Goal: Transaction & Acquisition: Purchase product/service

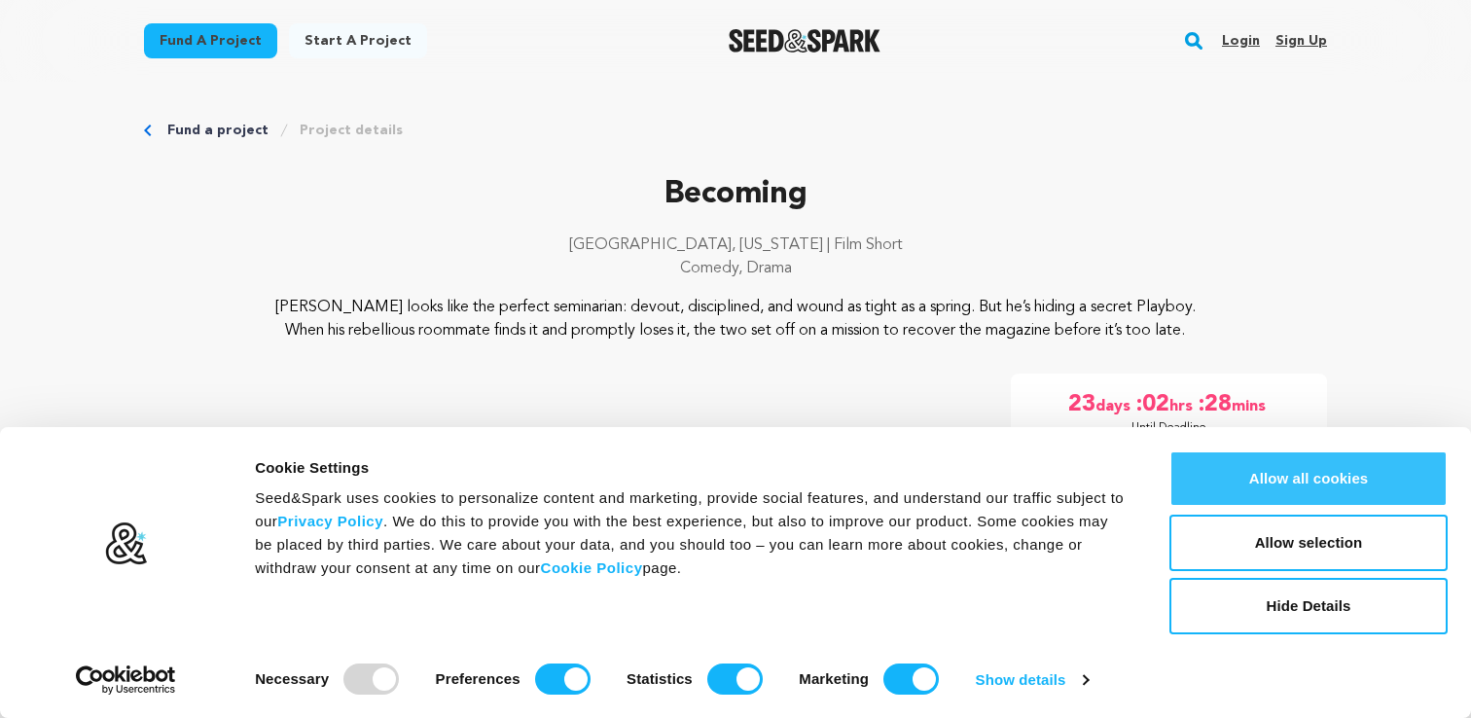
click at [1280, 478] on button "Allow all cookies" at bounding box center [1309, 479] width 278 height 56
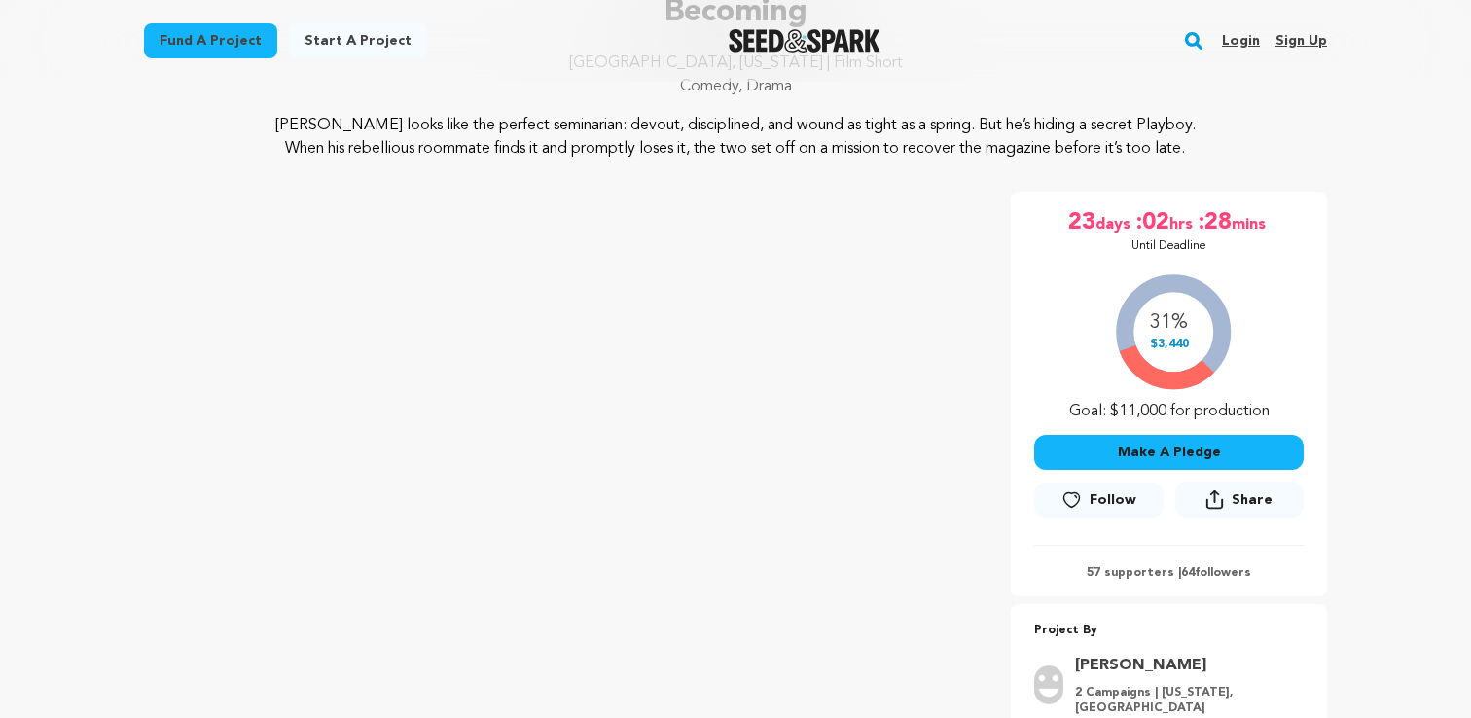
scroll to position [207, 0]
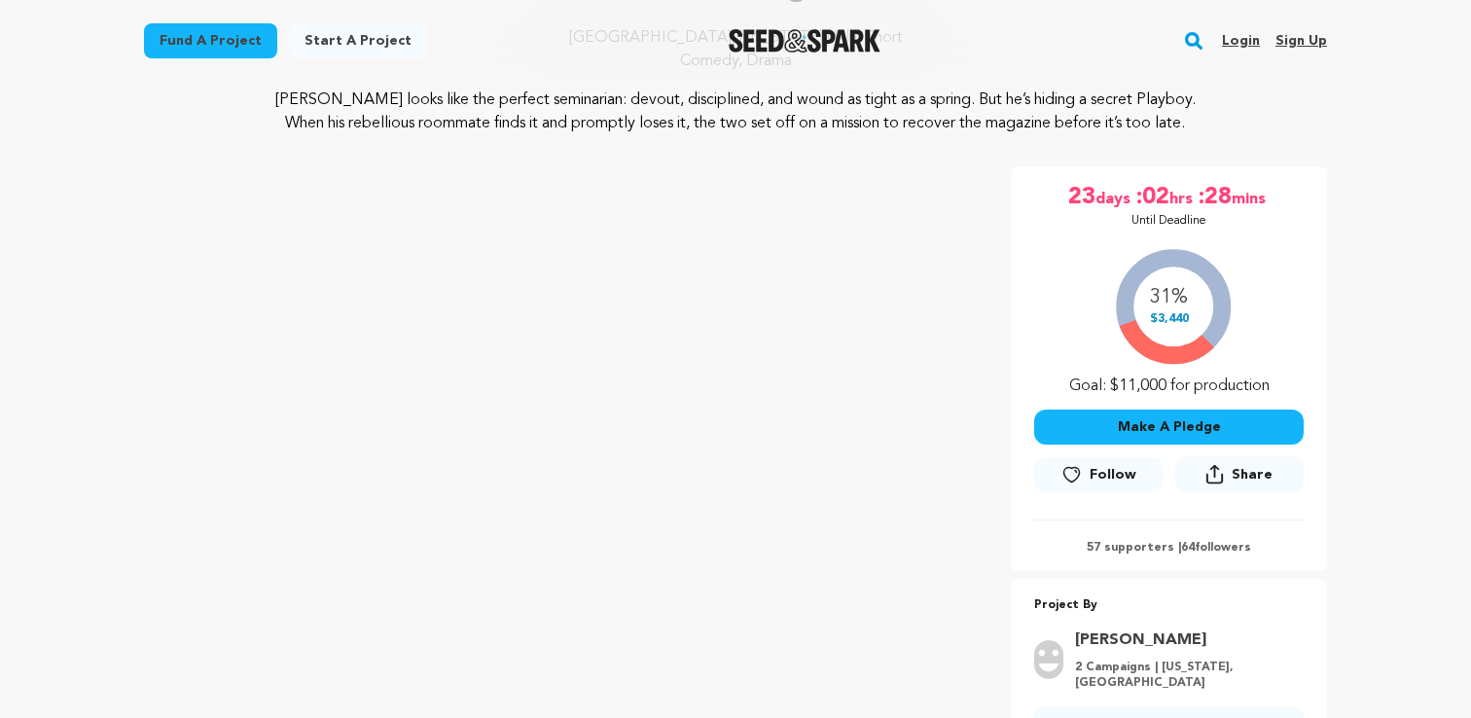
click at [1120, 433] on button "Make A Pledge" at bounding box center [1169, 427] width 270 height 35
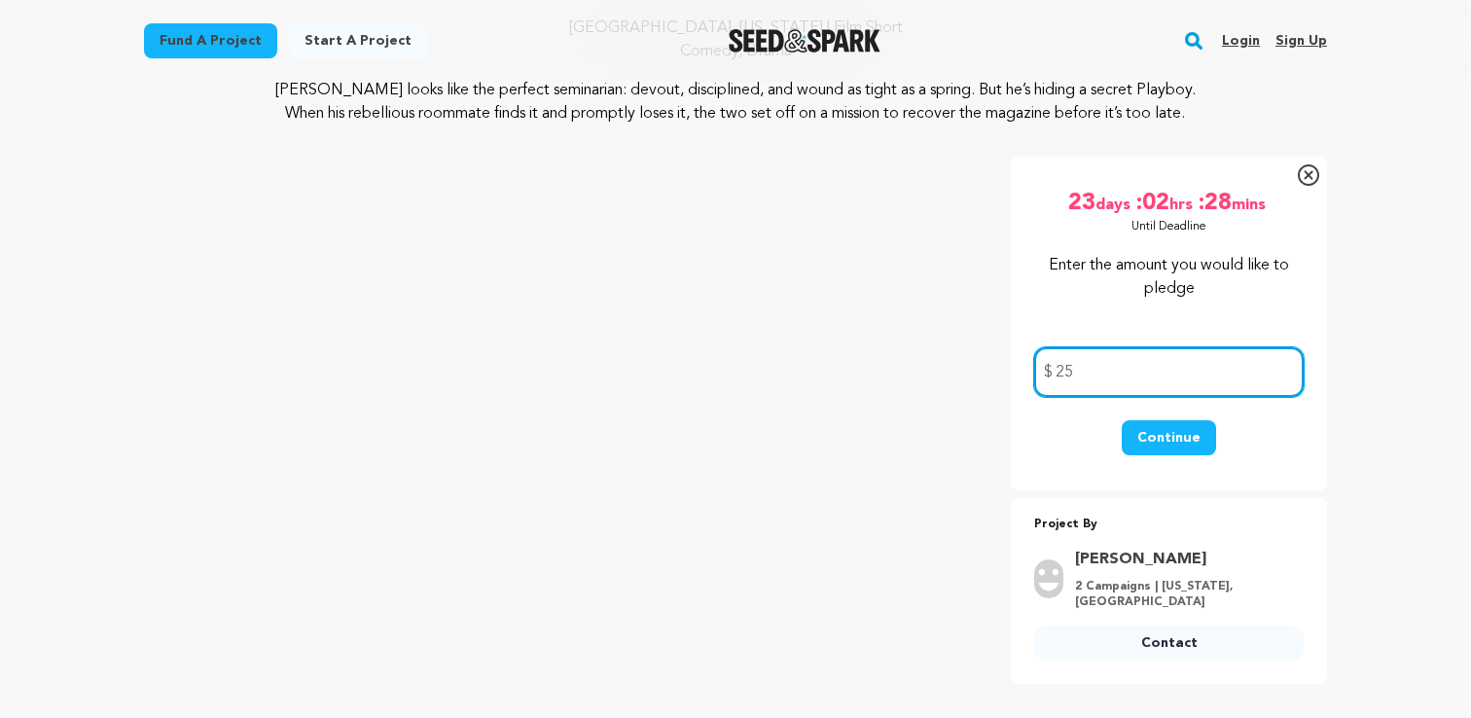
scroll to position [247, 0]
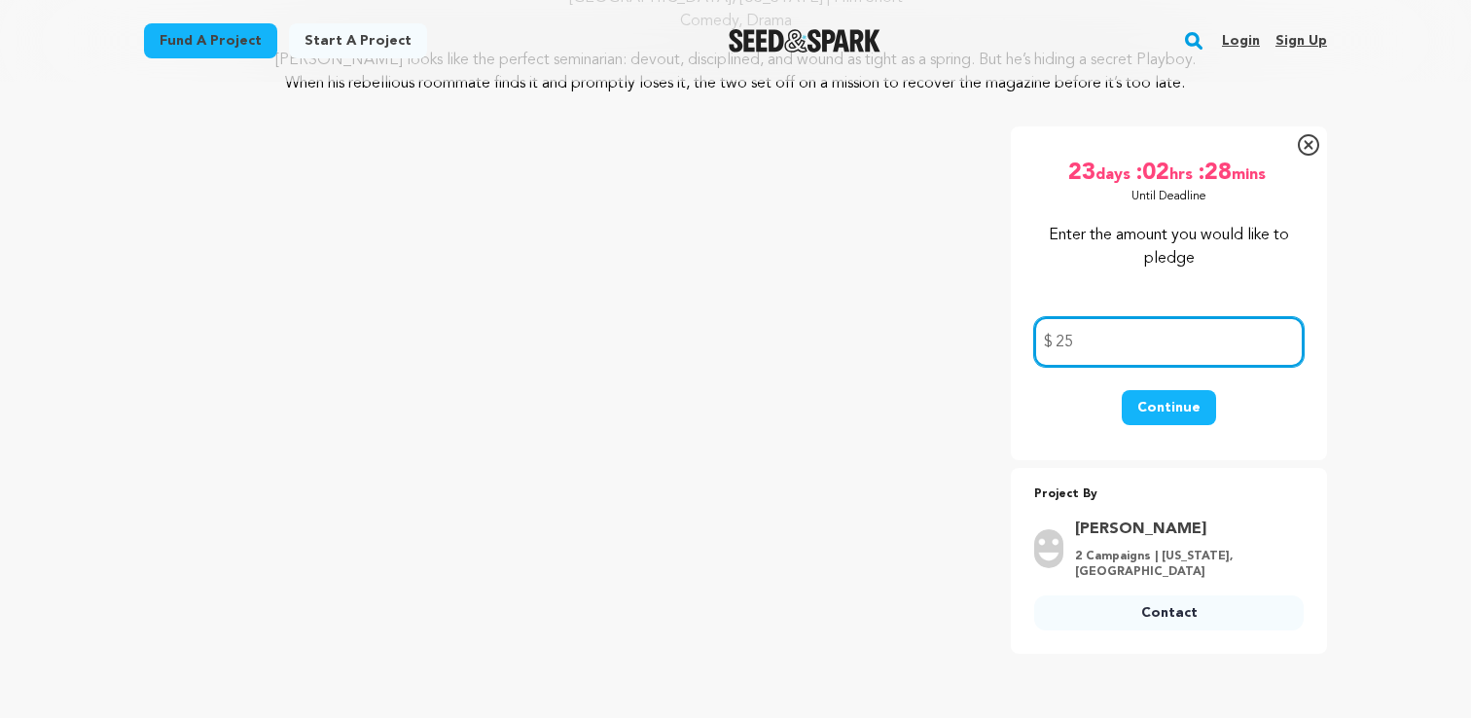
type input "25"
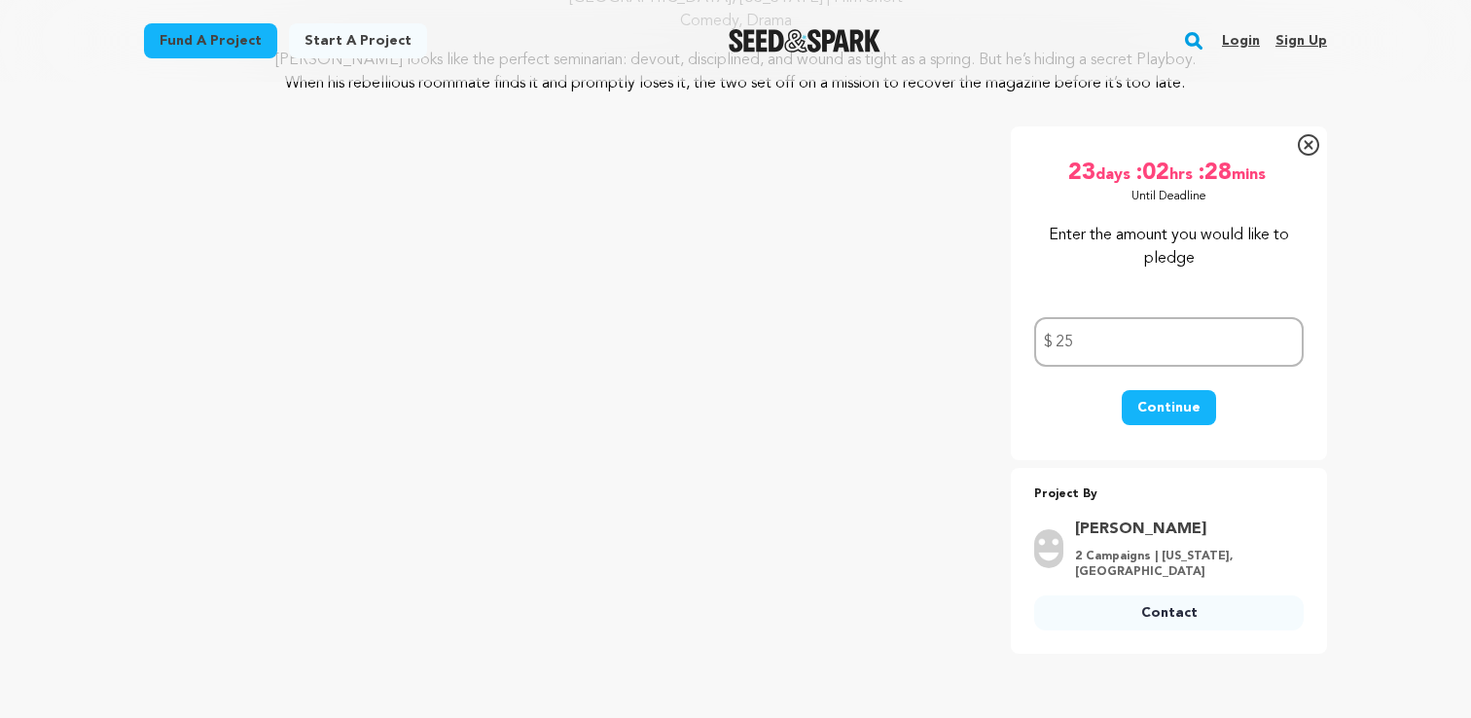
click at [1170, 411] on button "Continue" at bounding box center [1169, 407] width 94 height 35
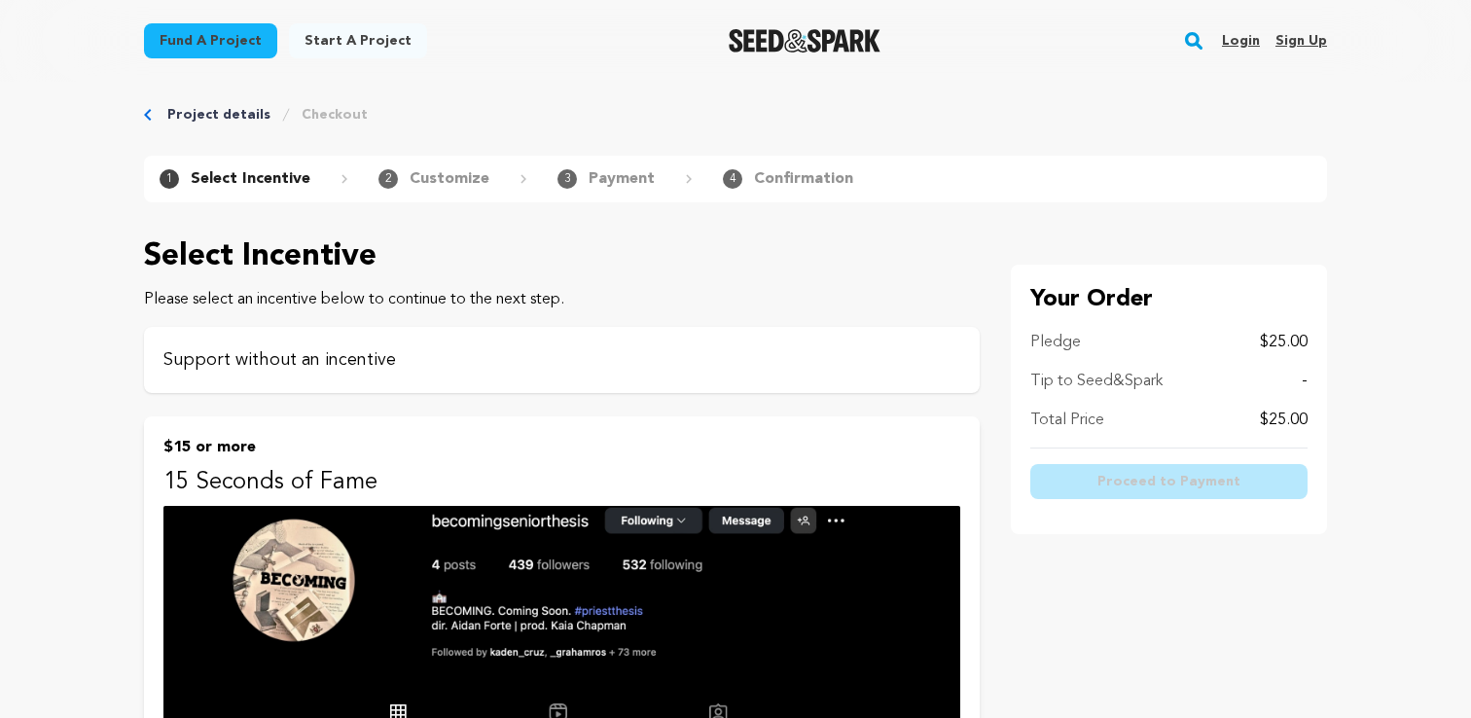
scroll to position [18, 0]
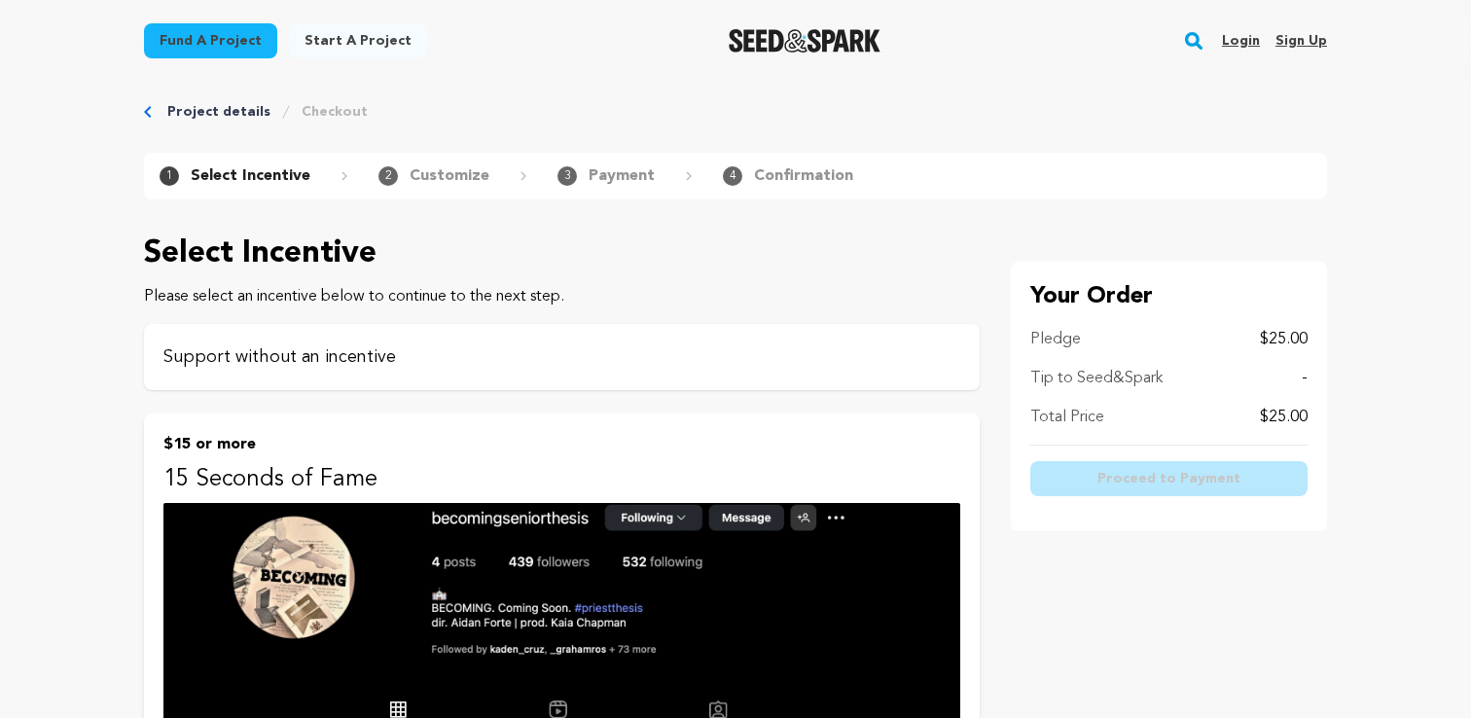
click at [463, 361] on p "Support without an incentive" at bounding box center [561, 357] width 797 height 27
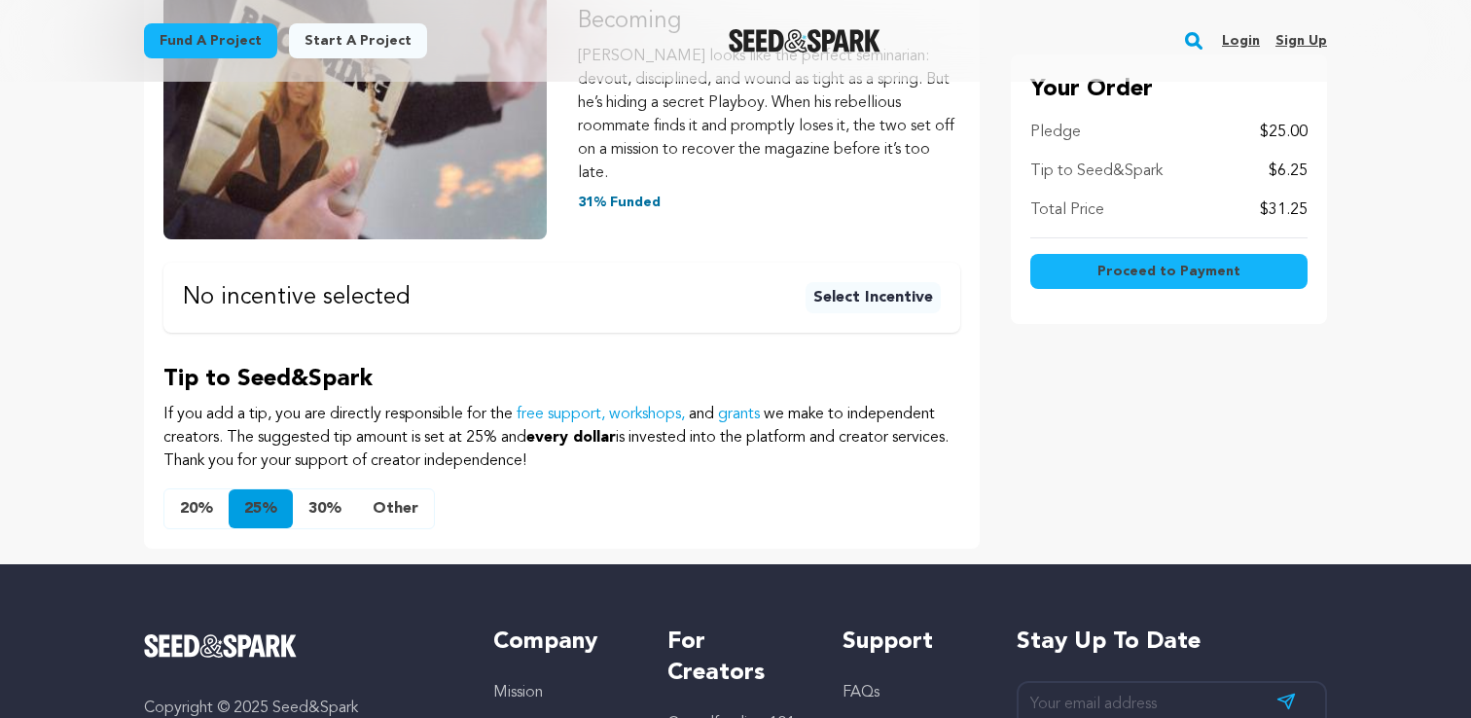
scroll to position [389, 0]
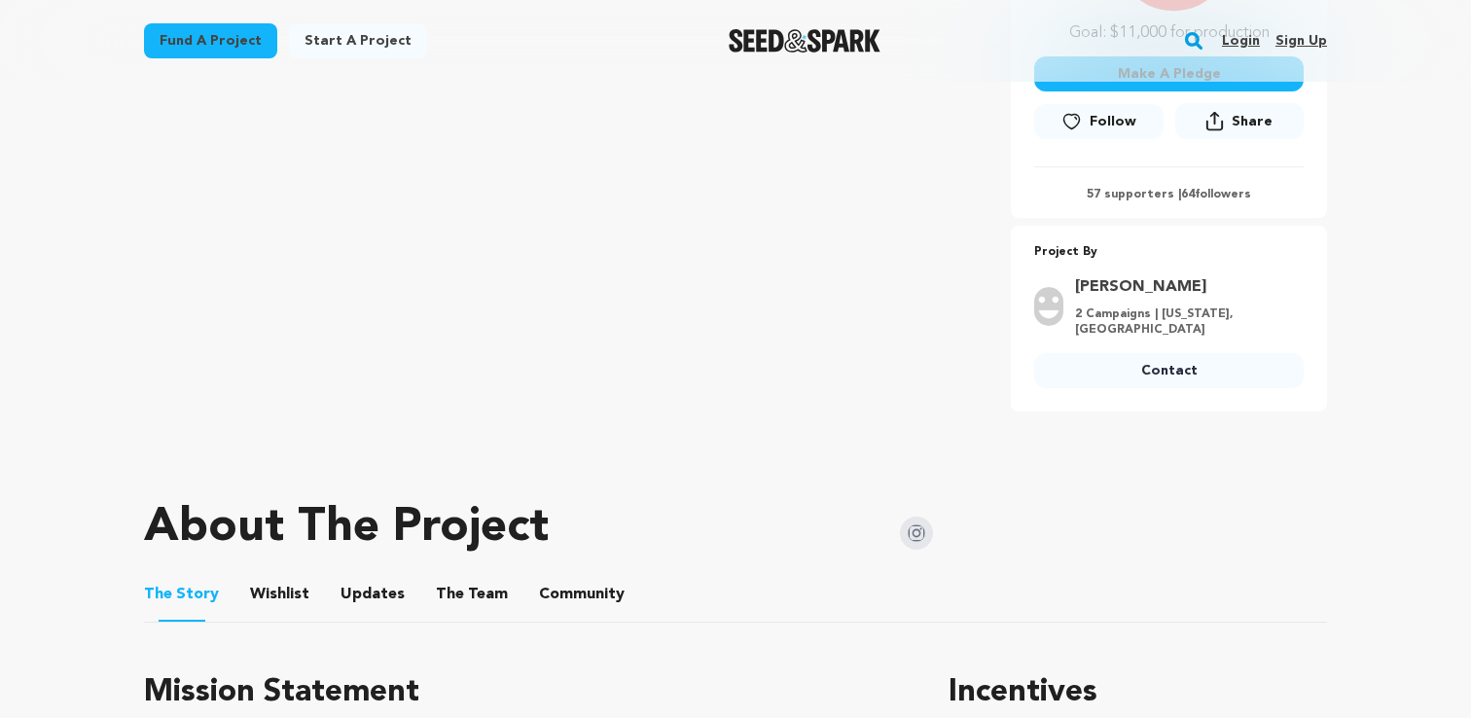
scroll to position [513, 0]
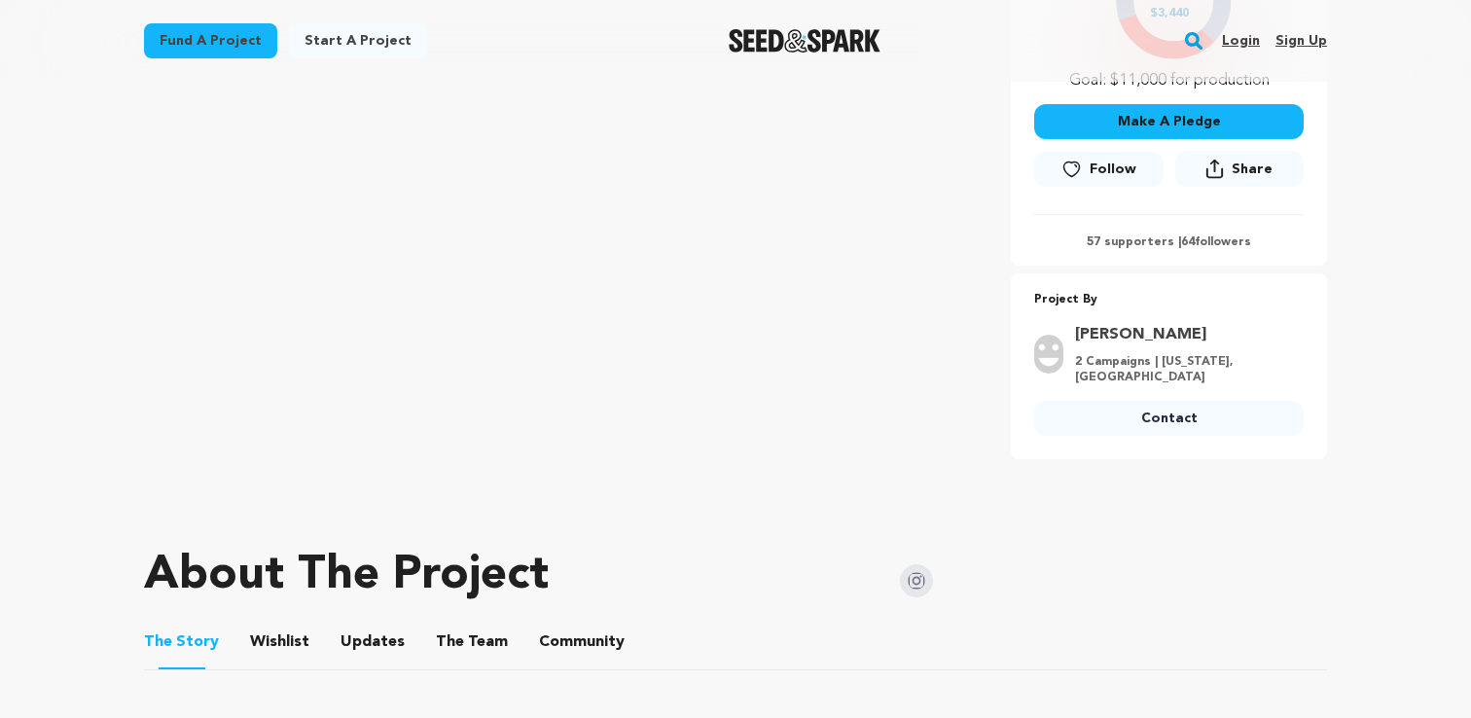
click at [1132, 122] on button "Make A Pledge" at bounding box center [1169, 121] width 270 height 35
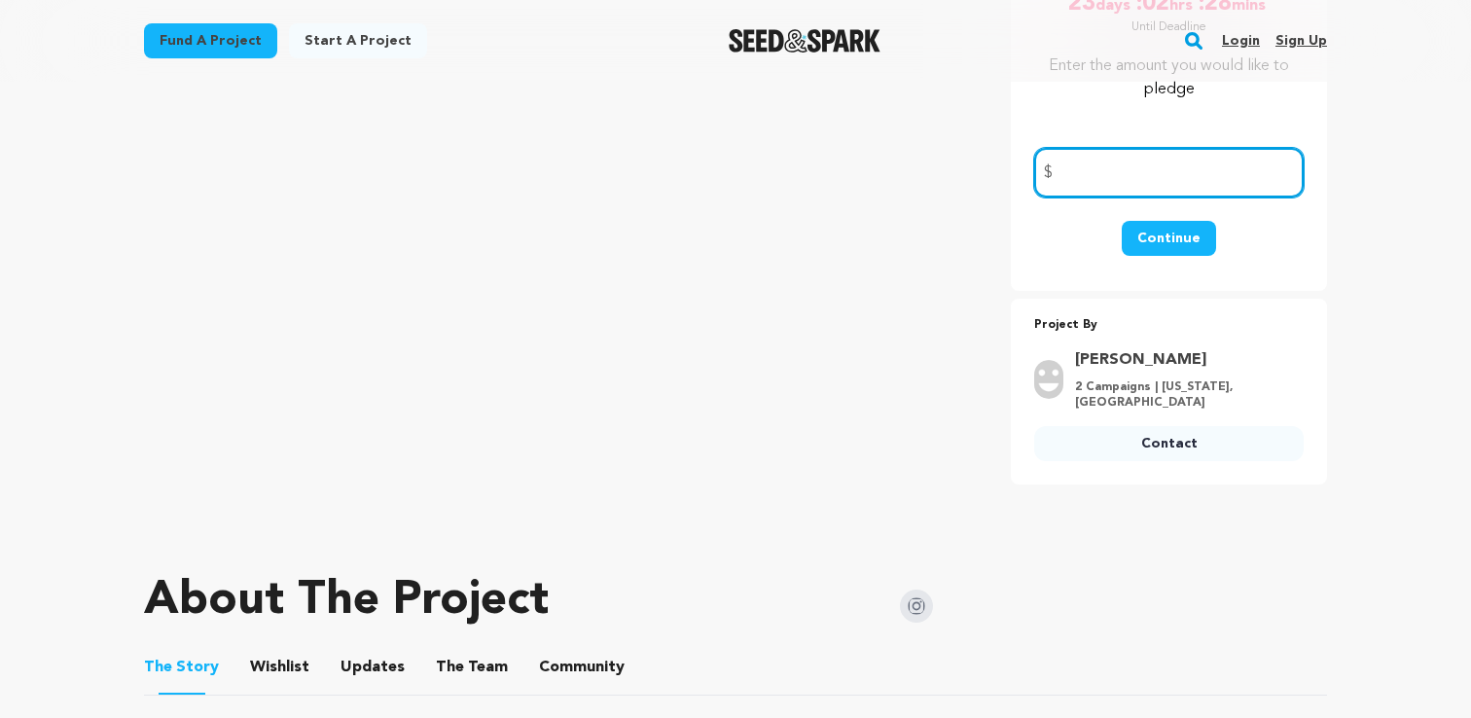
scroll to position [409, 0]
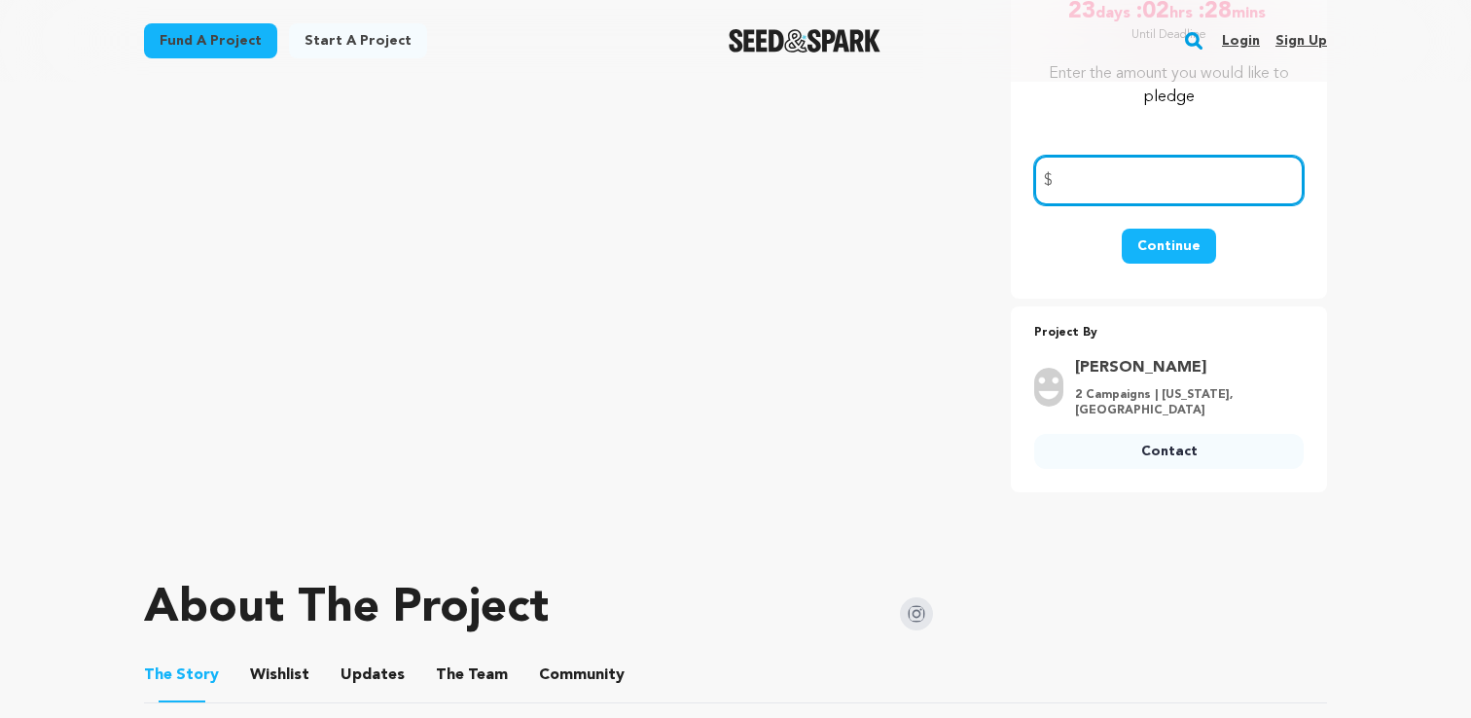
click at [1116, 183] on input "number" at bounding box center [1169, 181] width 270 height 50
type input "25"
click at [1146, 250] on button "Continue" at bounding box center [1169, 246] width 94 height 35
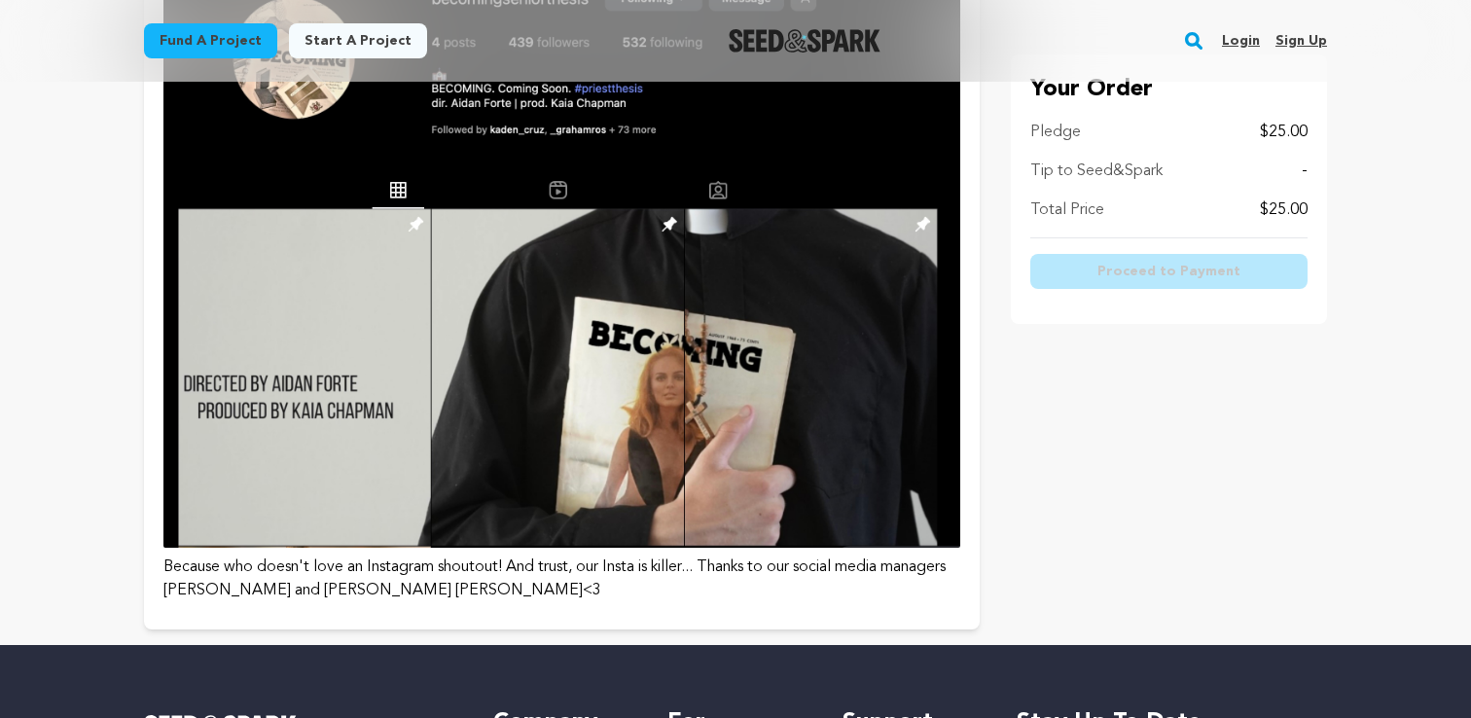
scroll to position [550, 0]
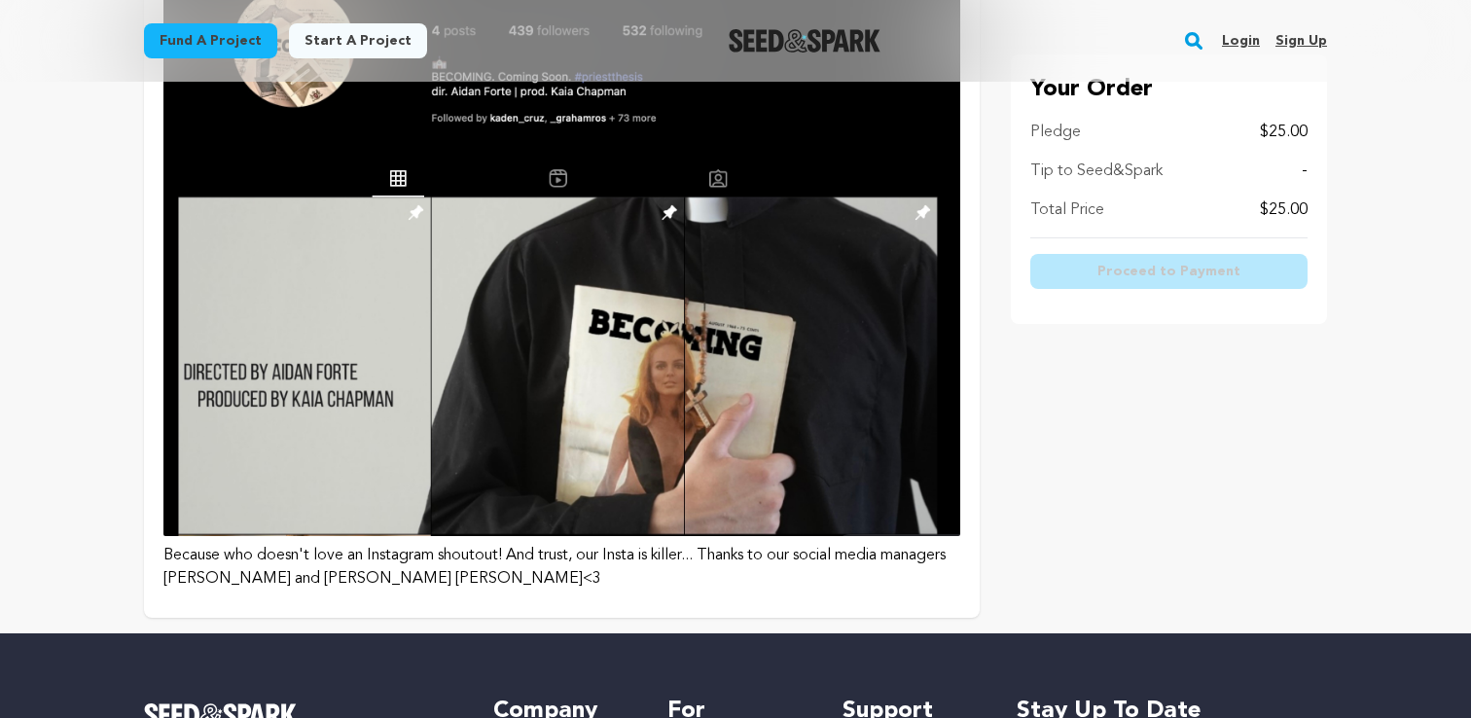
click at [774, 322] on img at bounding box center [561, 254] width 797 height 564
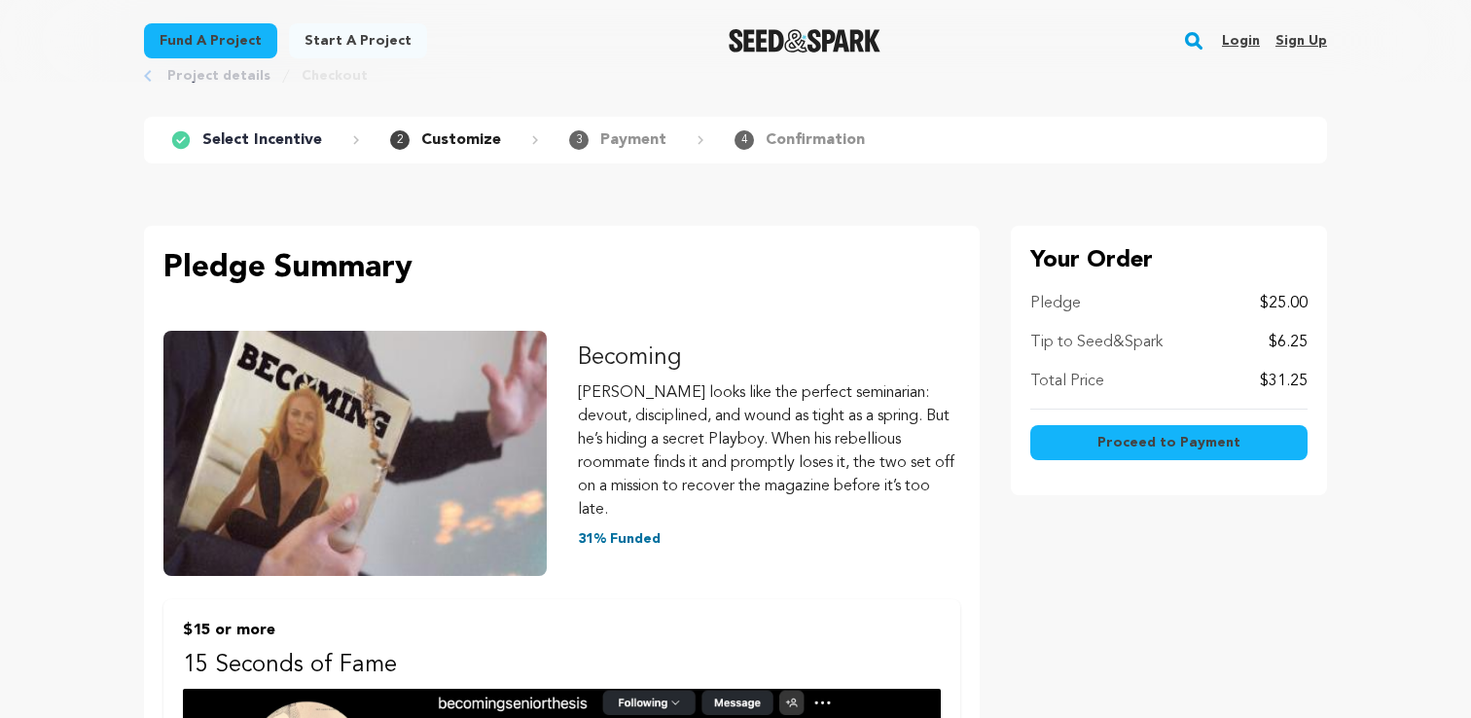
scroll to position [88, 0]
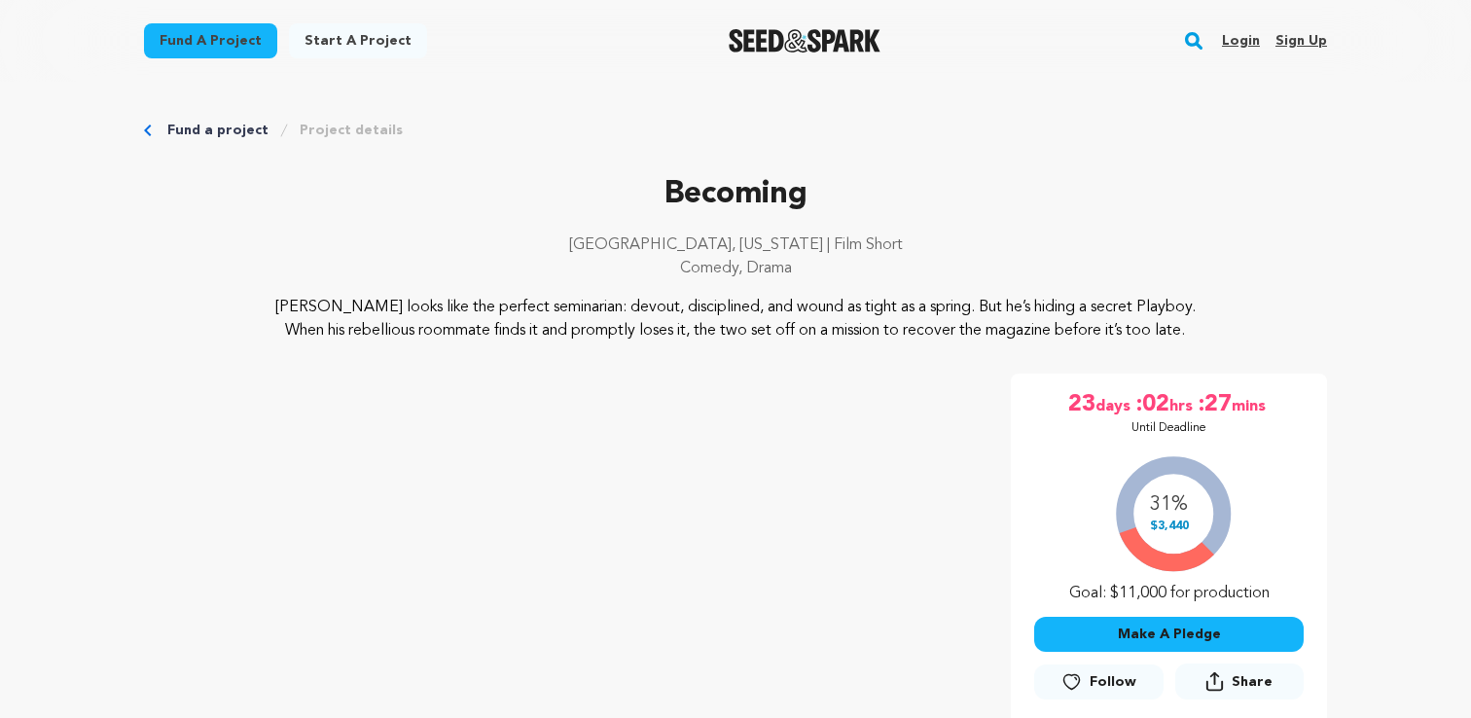
click at [1113, 625] on button "Make A Pledge" at bounding box center [1169, 634] width 270 height 35
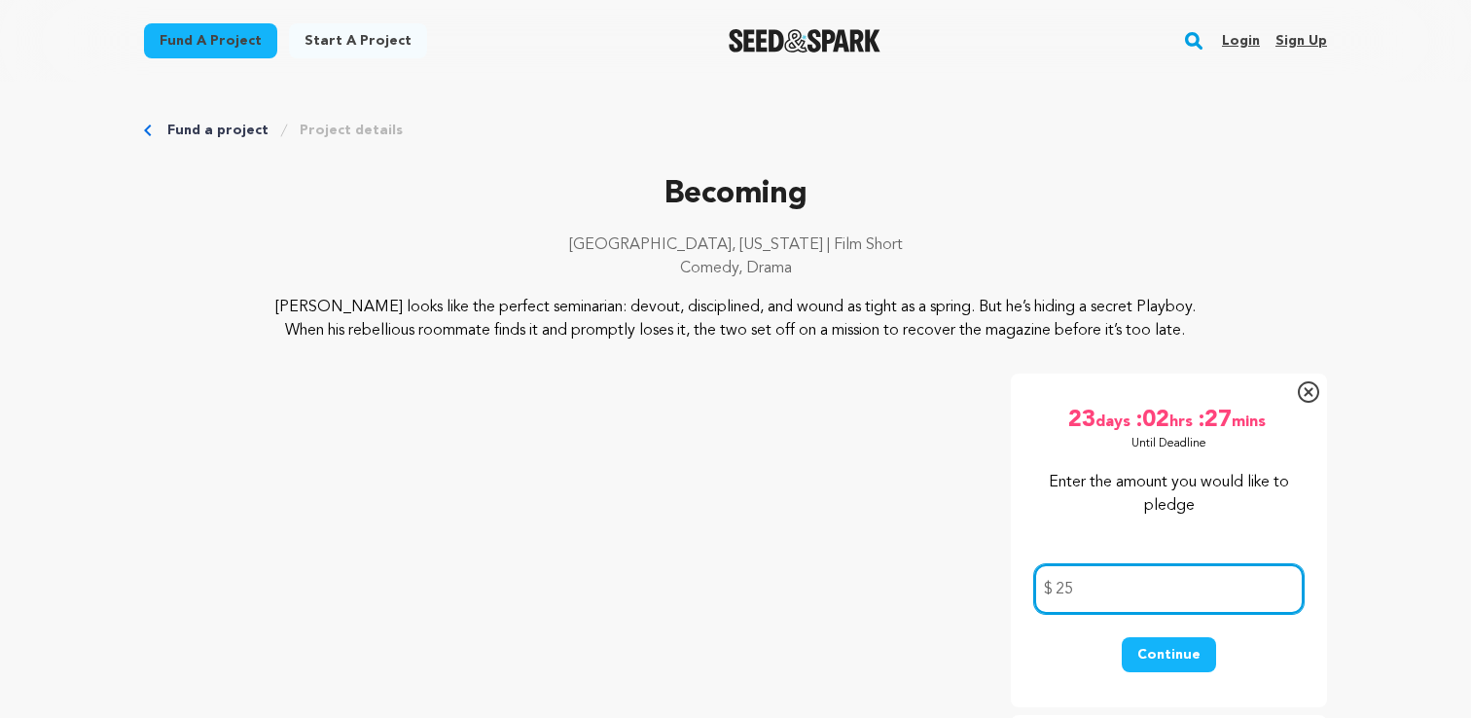
type input "25"
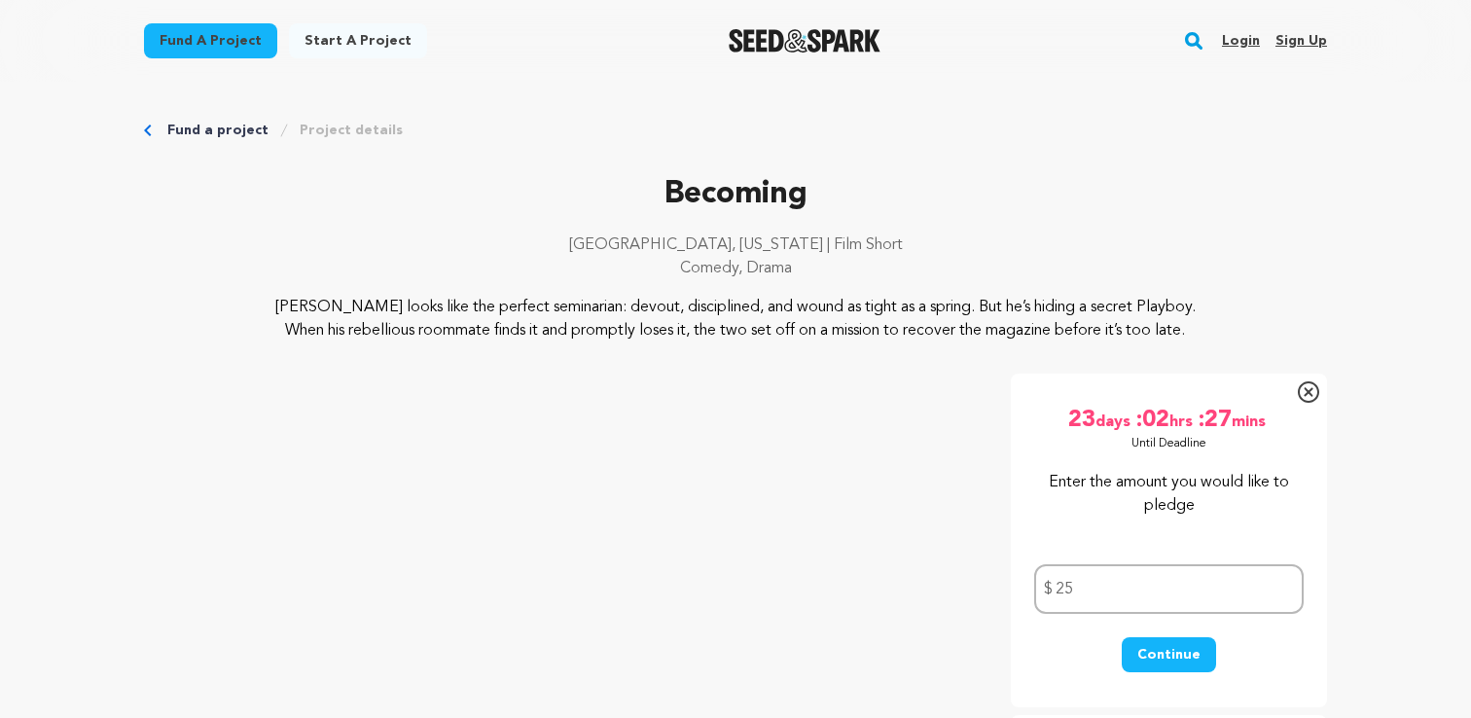
click at [1166, 660] on button "Continue" at bounding box center [1169, 654] width 94 height 35
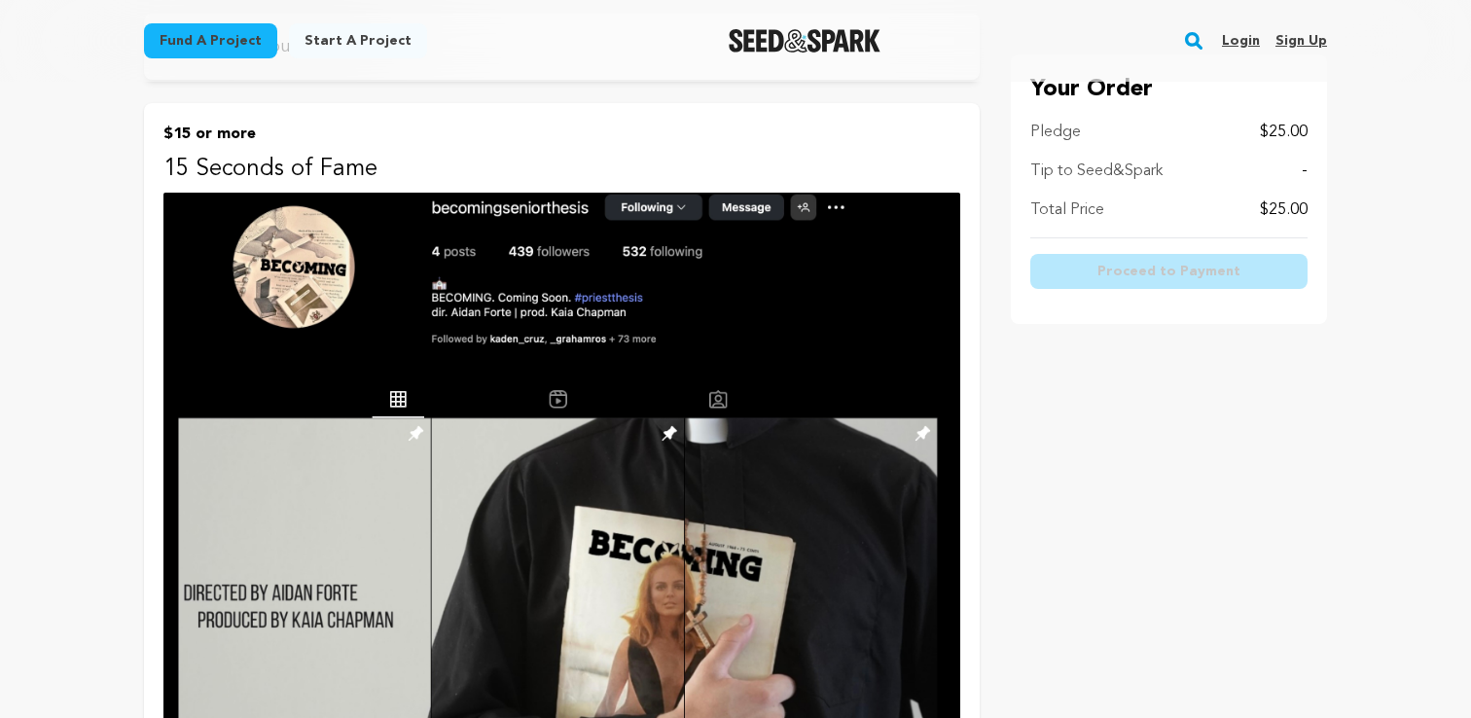
scroll to position [313, 0]
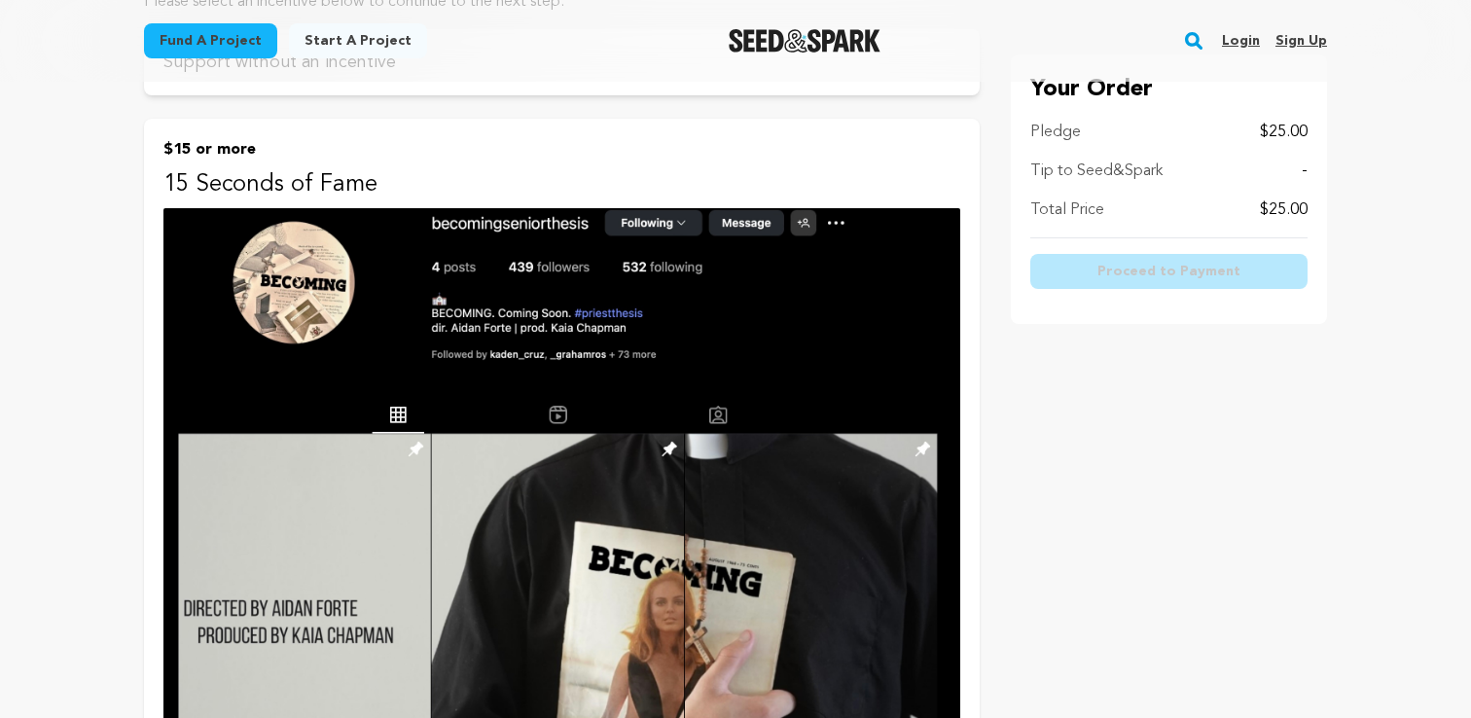
click at [806, 404] on img at bounding box center [561, 490] width 797 height 564
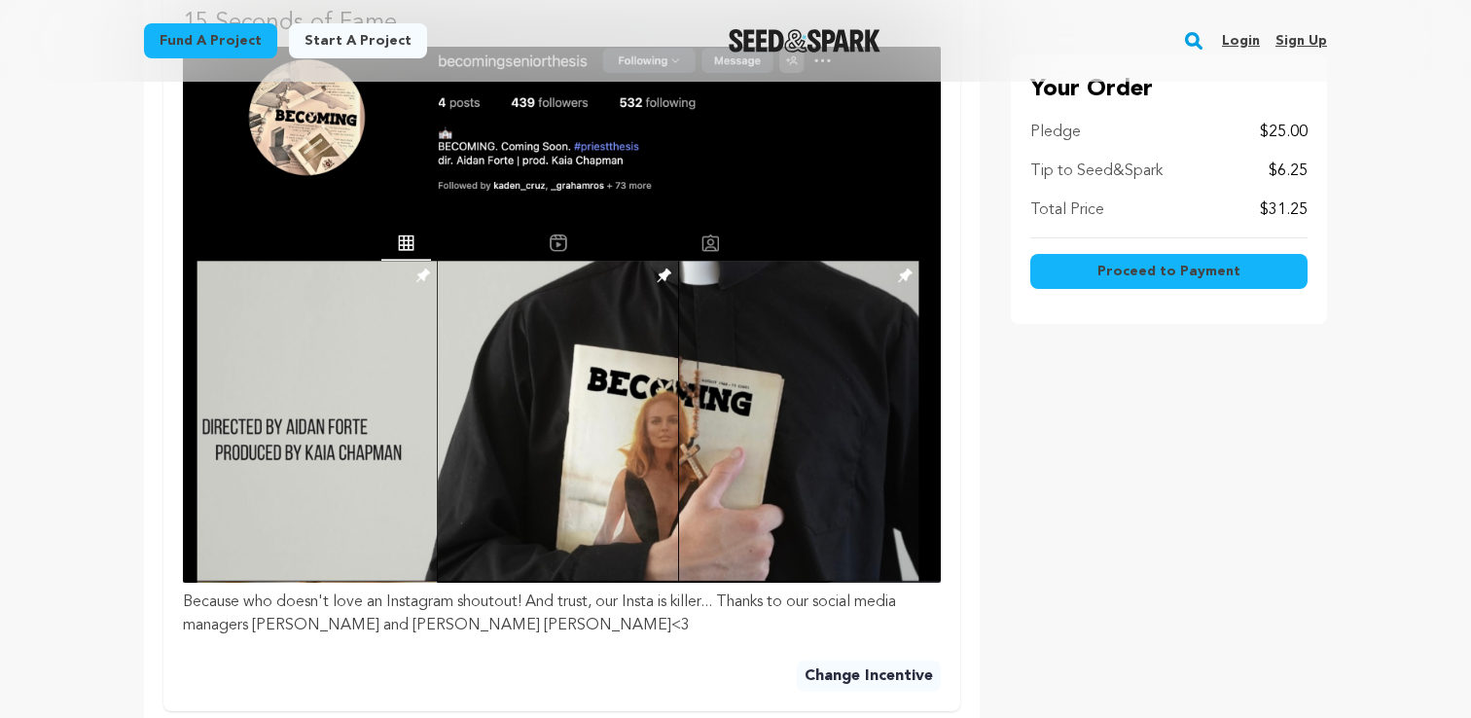
scroll to position [900, 0]
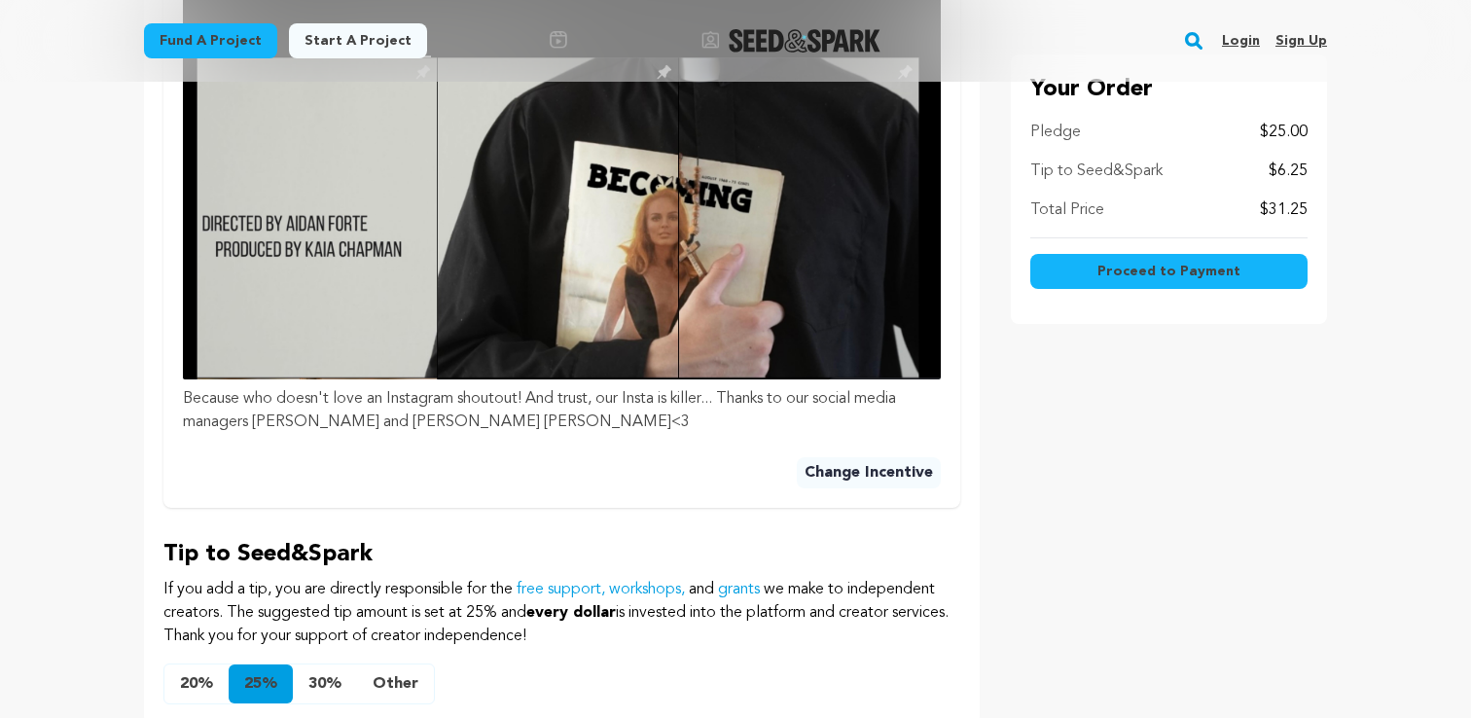
click at [379, 665] on button "Other" at bounding box center [395, 684] width 77 height 39
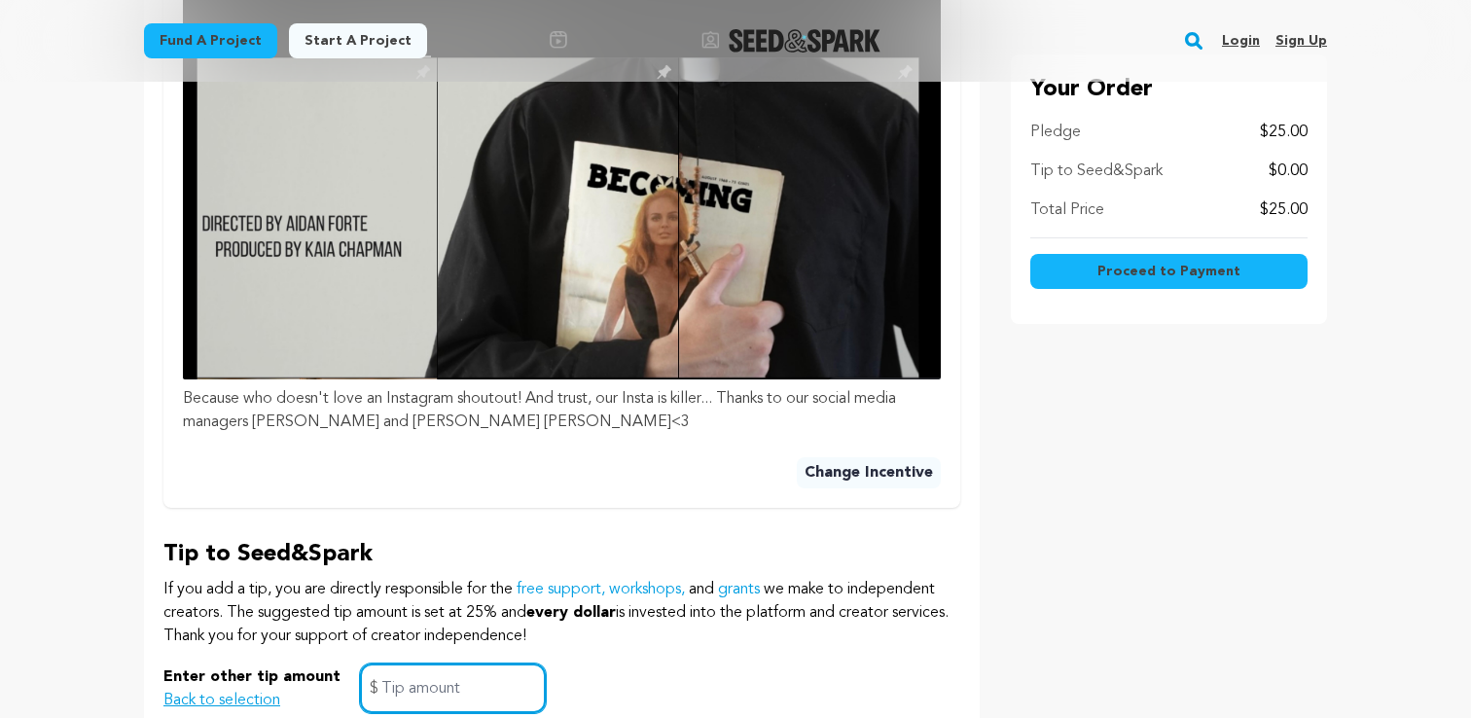
click at [418, 664] on input "text" at bounding box center [453, 689] width 186 height 50
type input "0"
click at [623, 664] on div "Enter other tip amount Back to selection 0 $" at bounding box center [561, 689] width 797 height 50
click at [1086, 268] on button "Proceed to Payment" at bounding box center [1169, 271] width 277 height 35
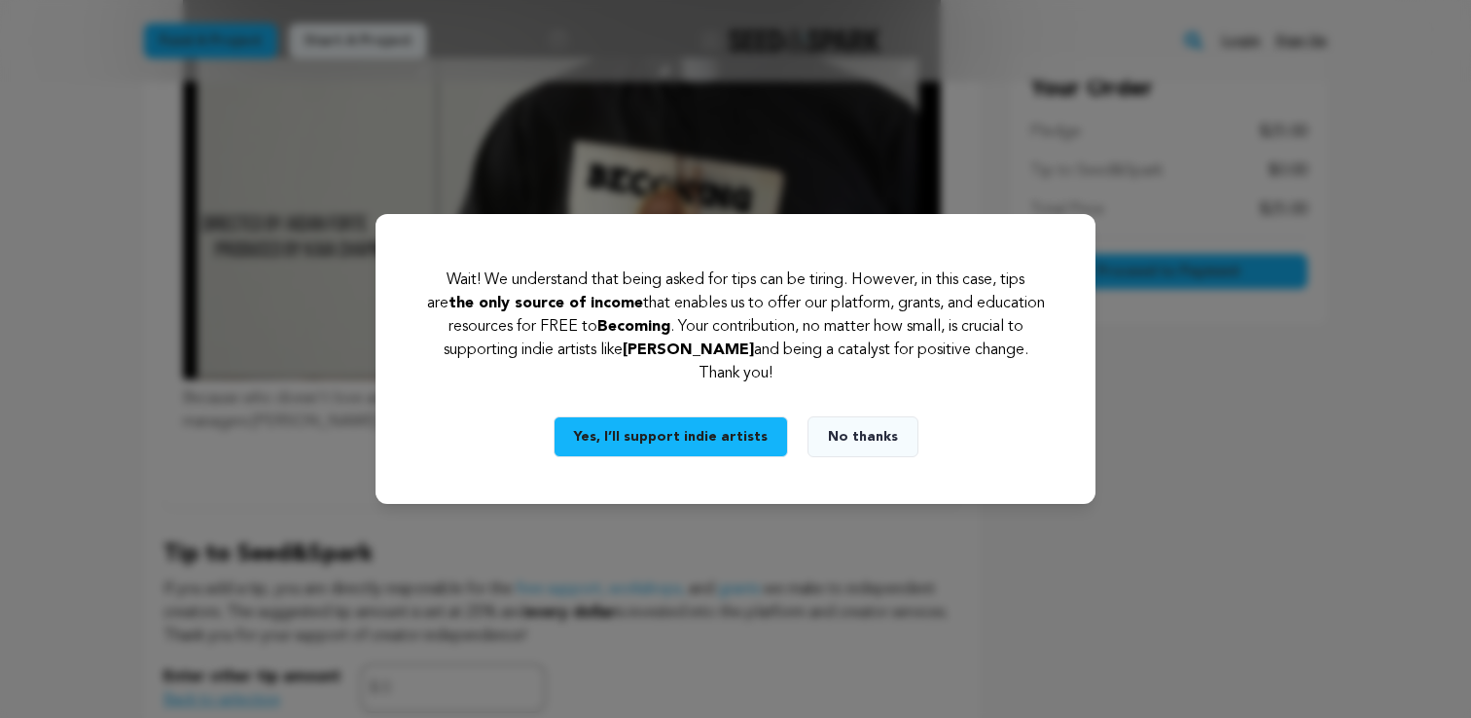
click at [861, 441] on button "No thanks" at bounding box center [863, 436] width 111 height 41
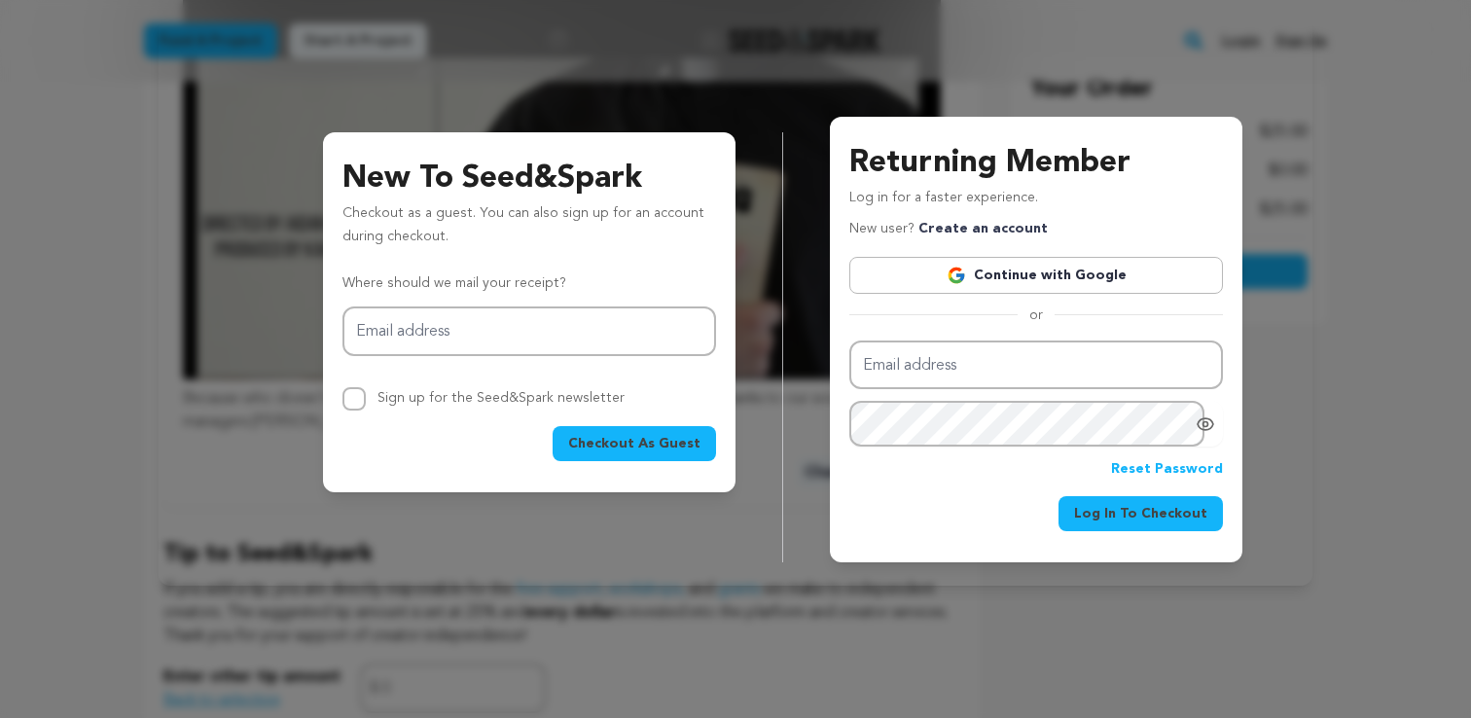
click at [1011, 275] on link "Continue with Google" at bounding box center [1037, 275] width 374 height 37
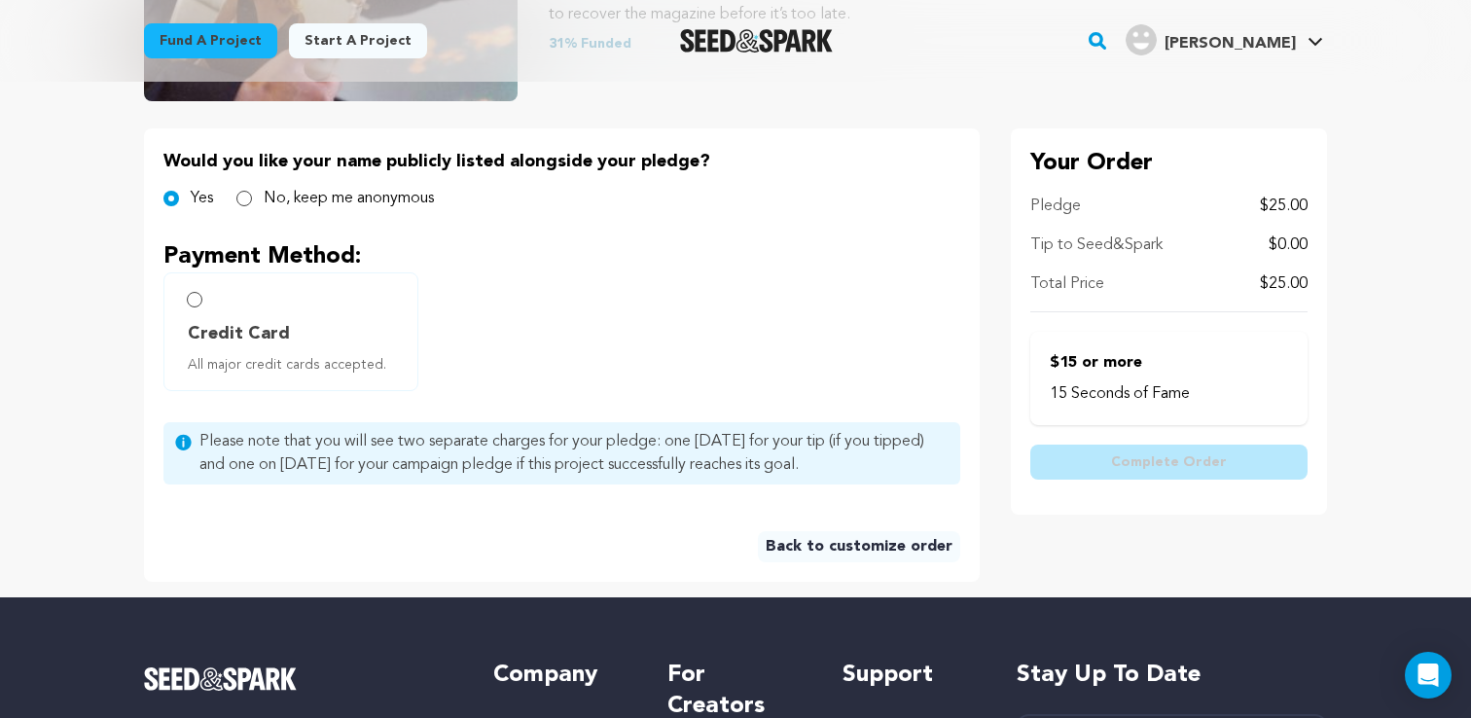
scroll to position [335, 0]
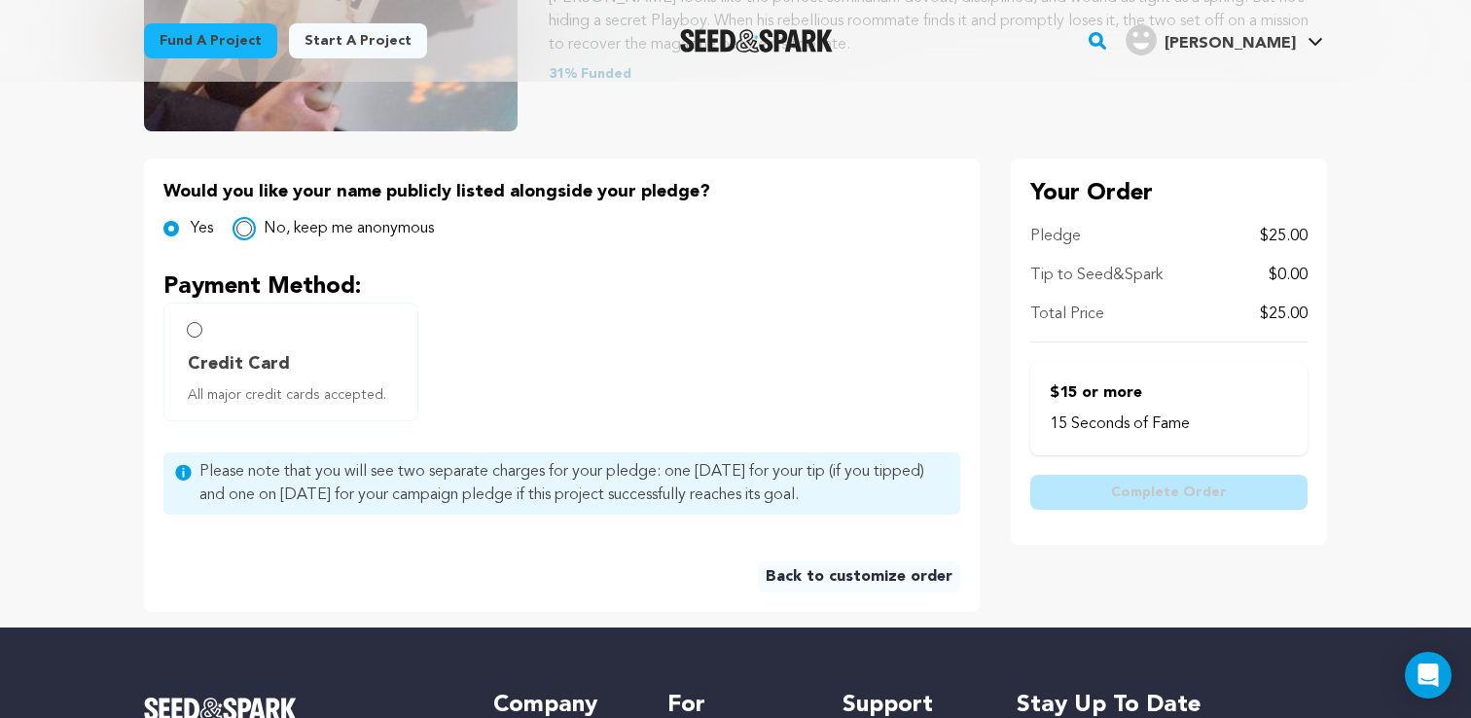
click at [249, 226] on input "No, keep me anonymous" at bounding box center [244, 229] width 16 height 16
radio input "true"
click at [192, 336] on input "Credit Card All major credit cards accepted." at bounding box center [195, 330] width 16 height 16
radio input "false"
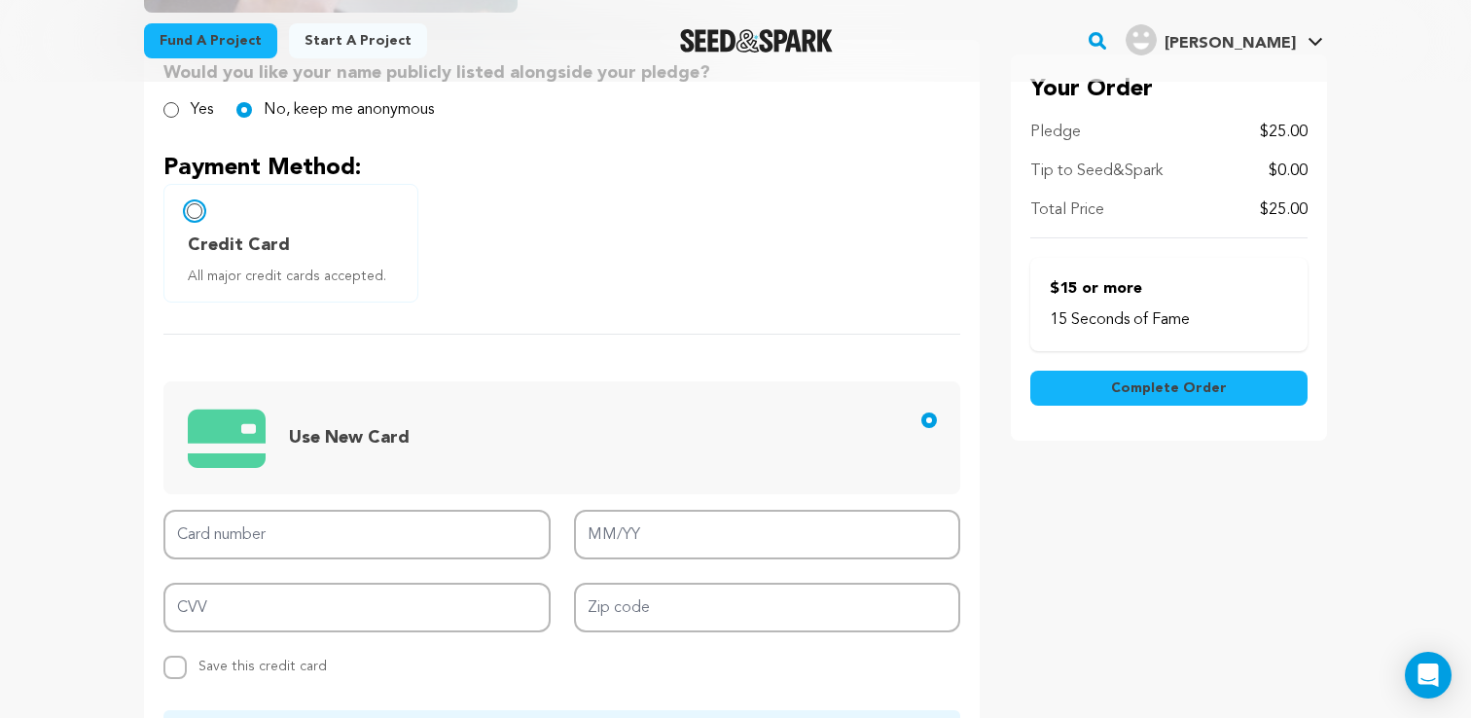
scroll to position [523, 0]
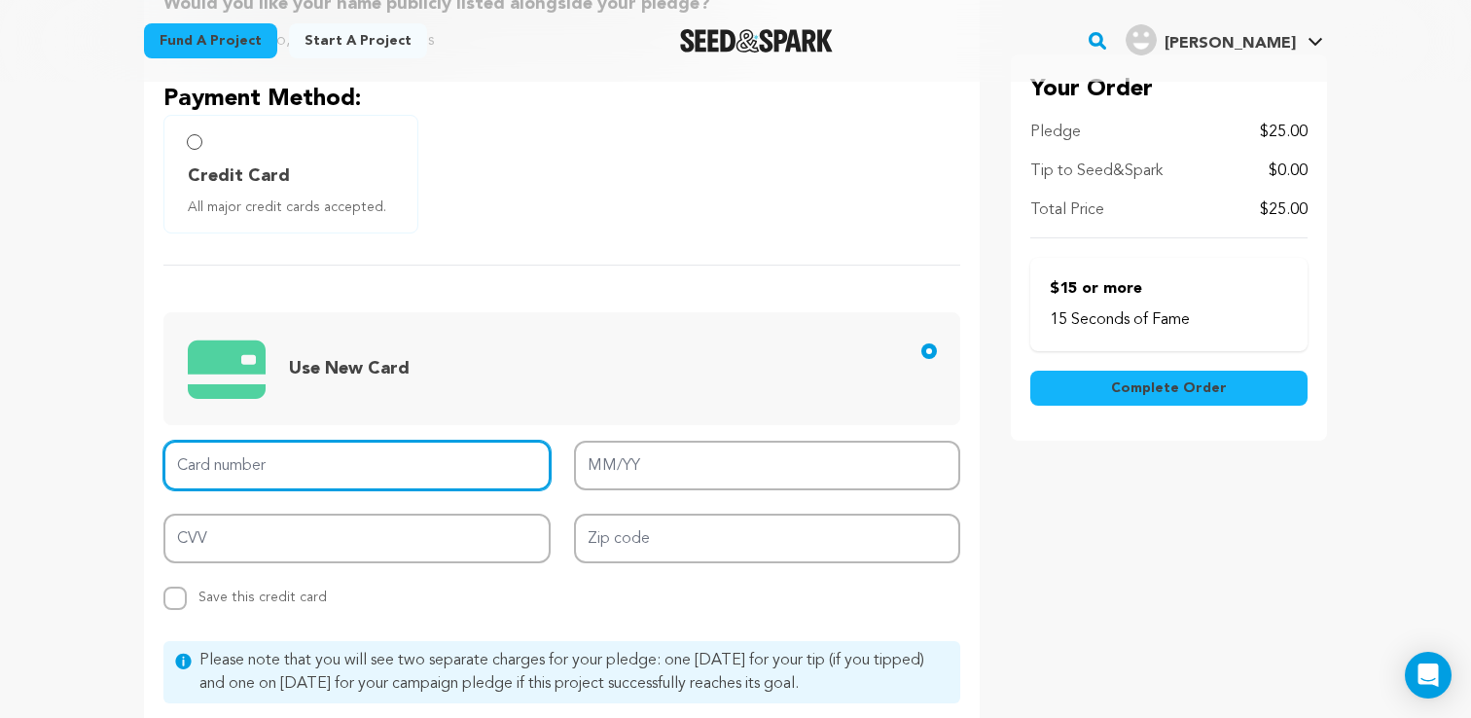
click at [314, 460] on input "Card number" at bounding box center [356, 466] width 387 height 50
type input "5212 6793 9911 4747"
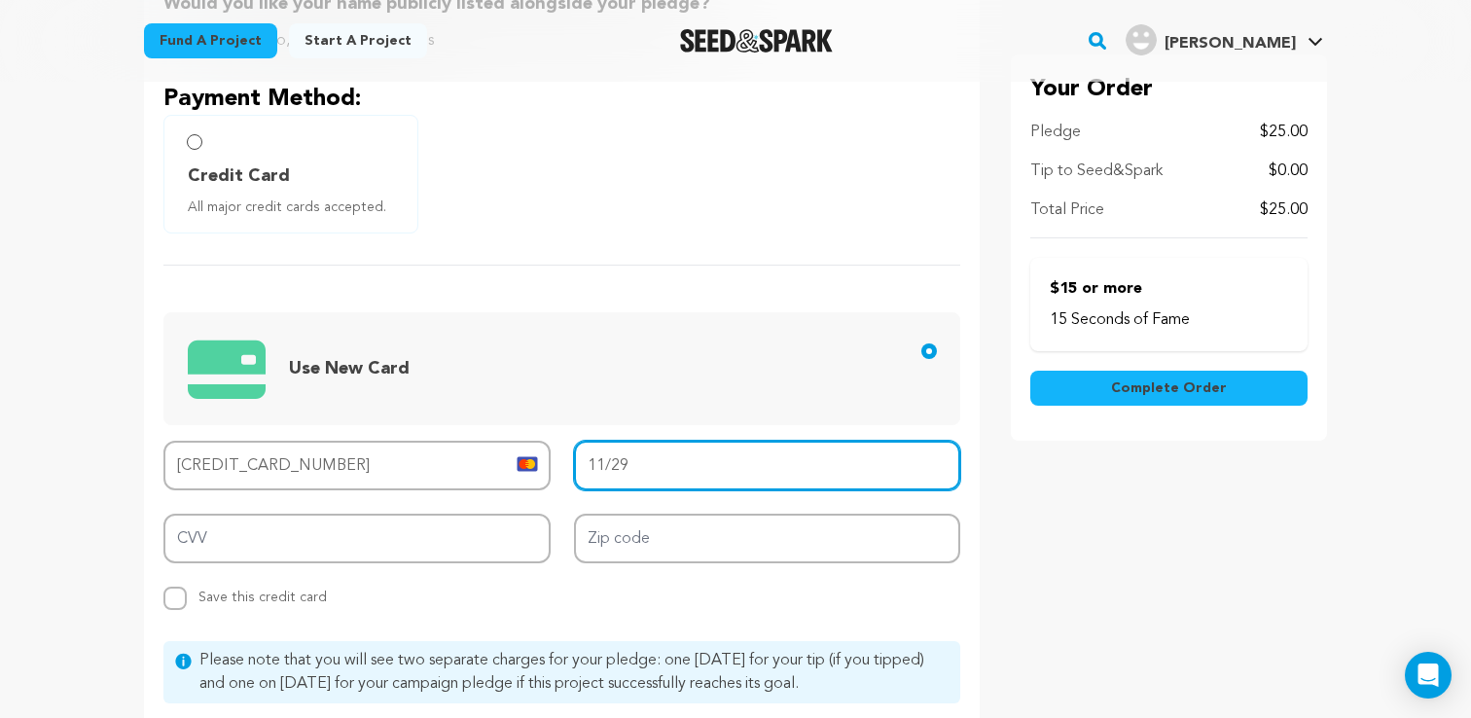
type input "11/29"
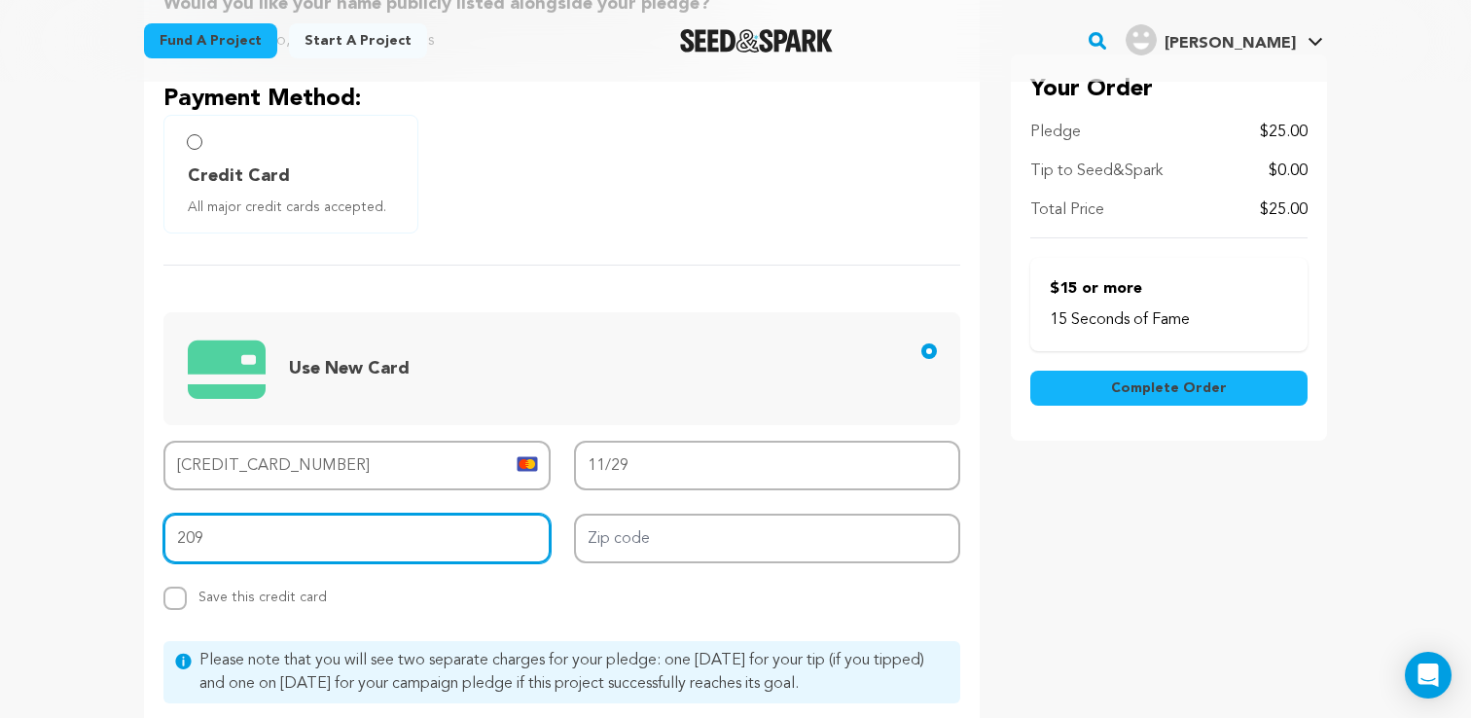
type input "209"
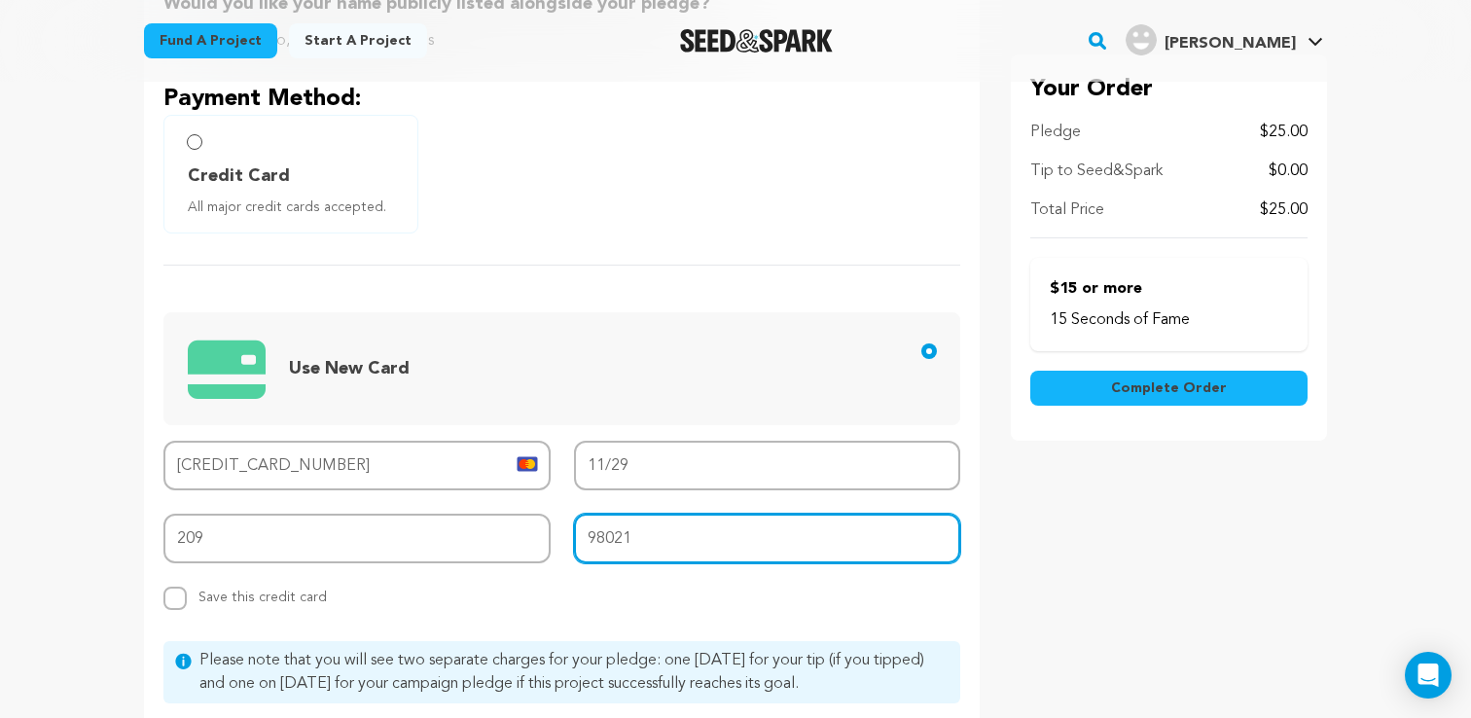
type input "98021"
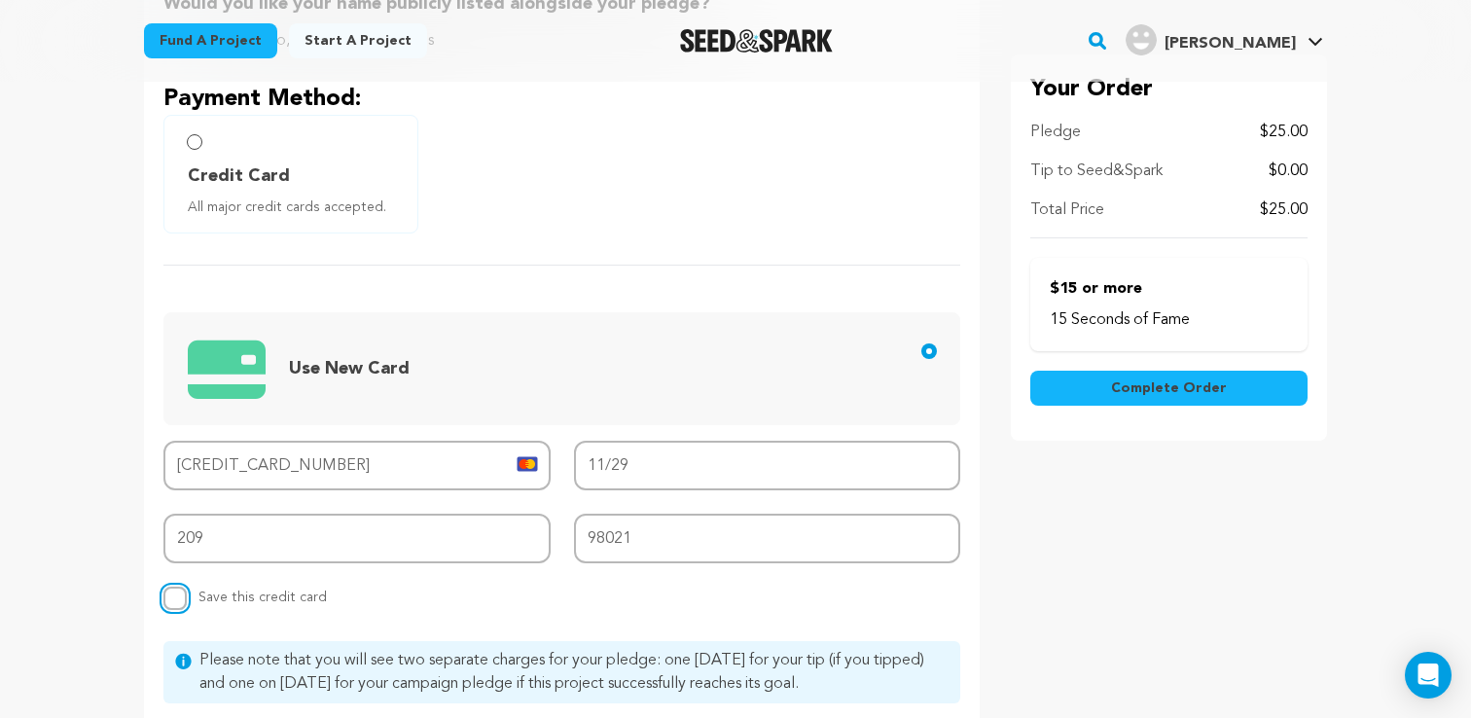
click at [176, 592] on input "Replace saved credit card Save this credit card" at bounding box center [174, 598] width 23 height 23
click at [176, 601] on input "Replace saved credit card Save this credit card" at bounding box center [174, 598] width 23 height 23
checkbox input "false"
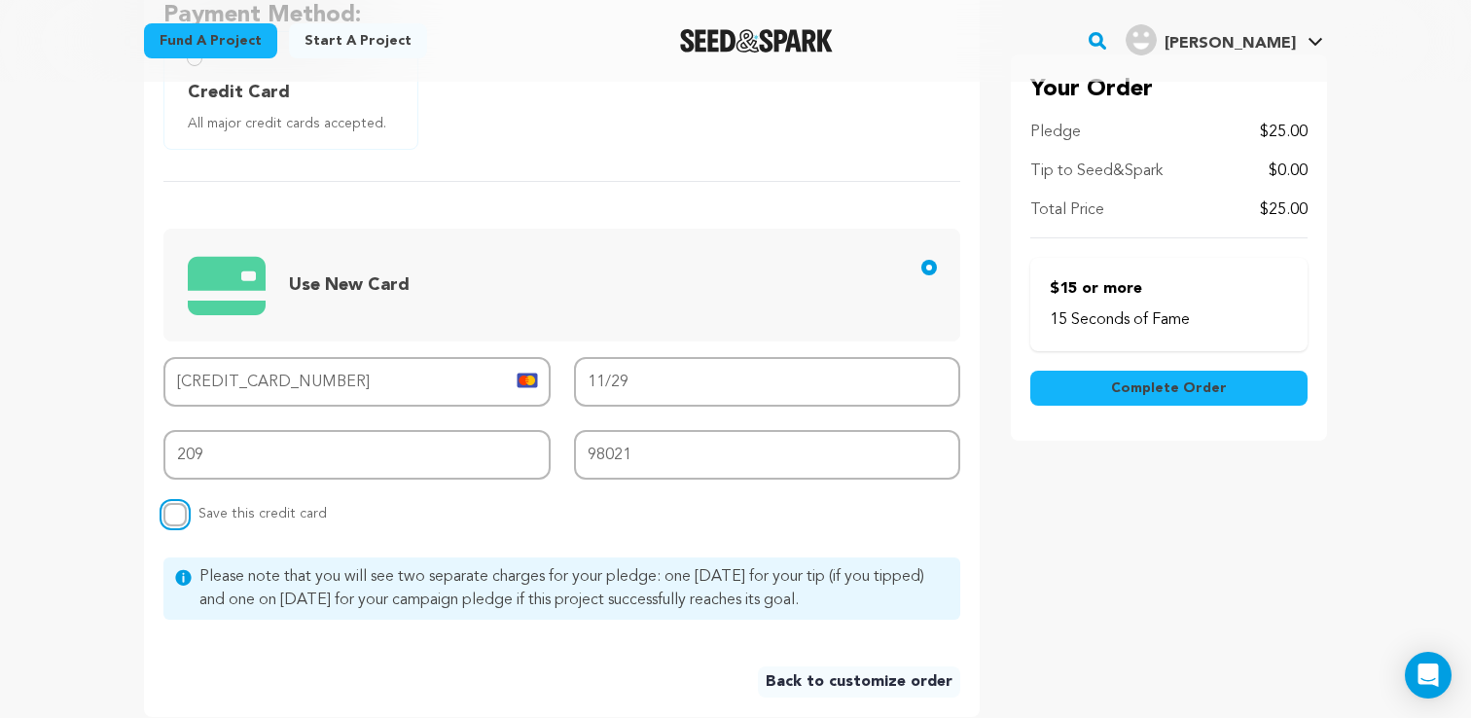
scroll to position [594, 0]
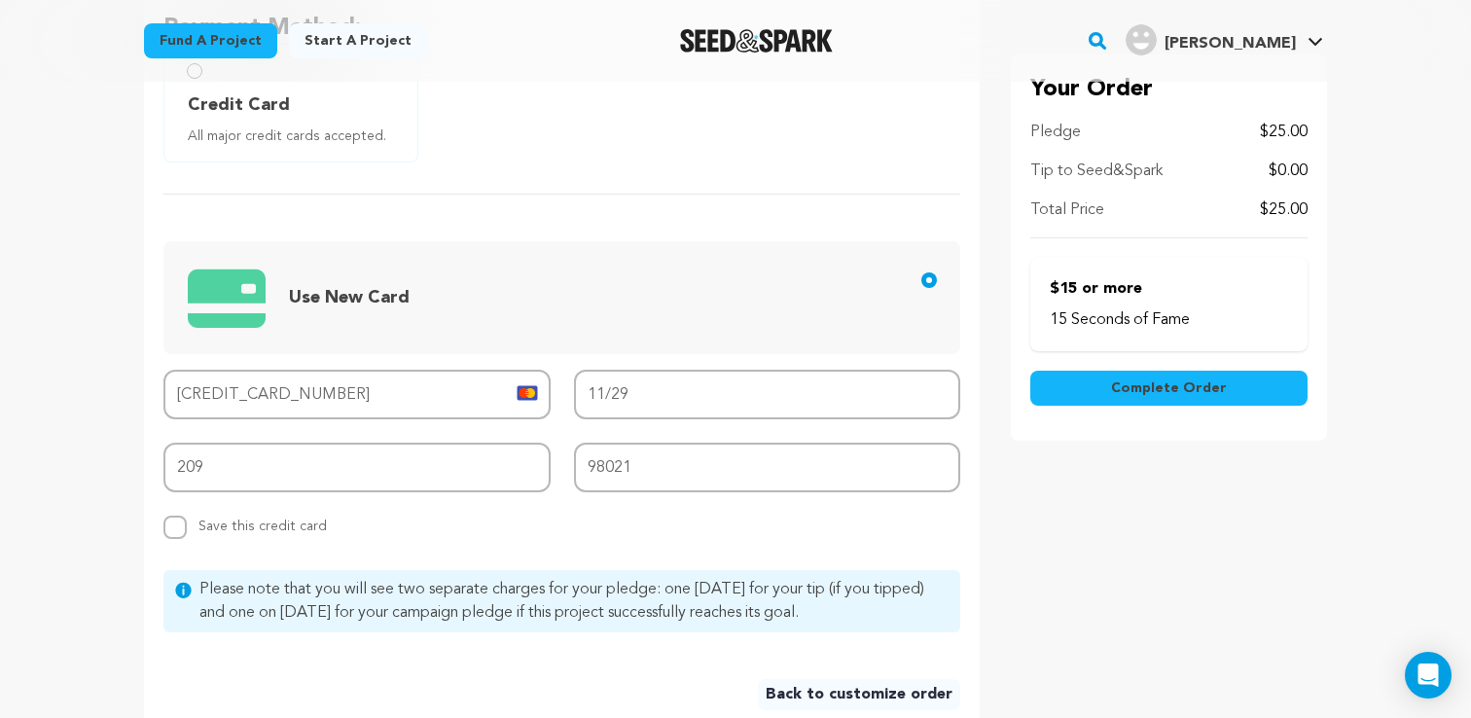
click at [1120, 388] on span "Complete Order" at bounding box center [1169, 388] width 116 height 19
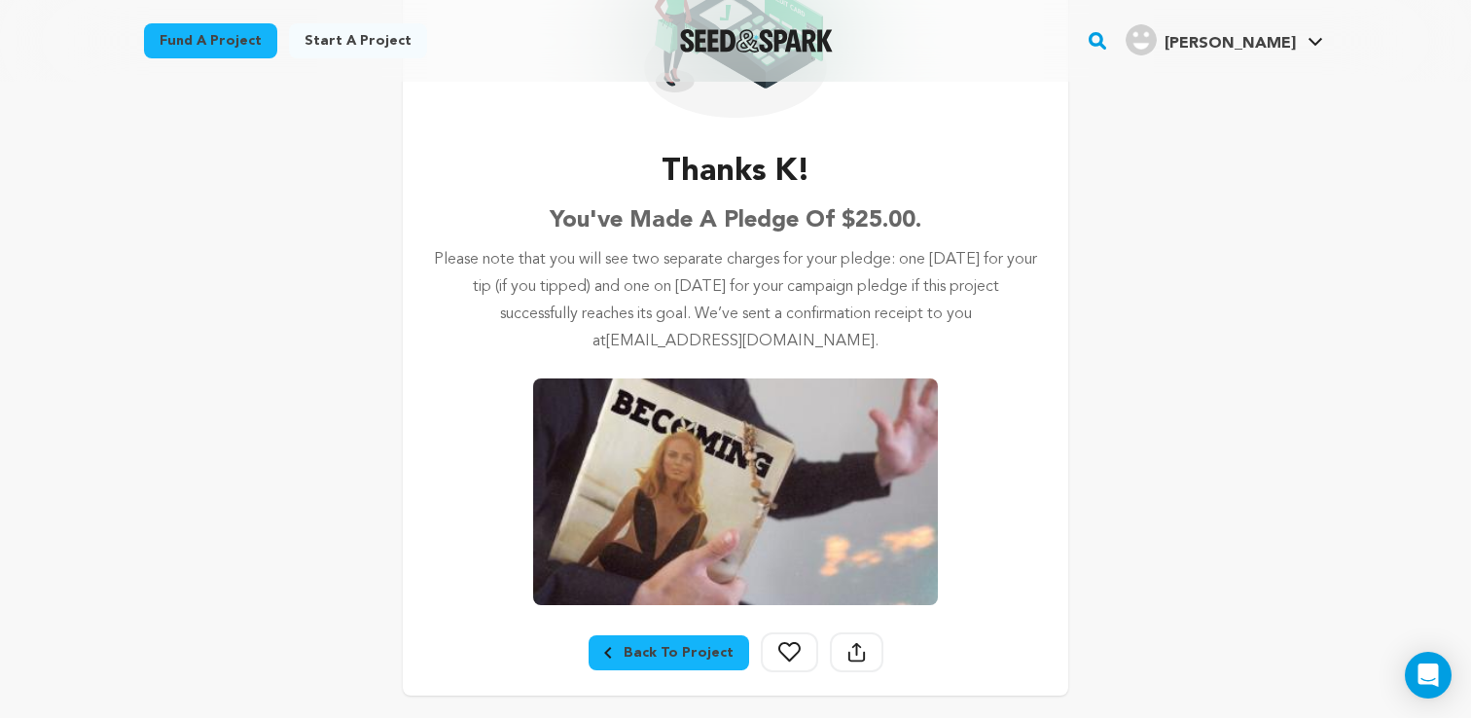
scroll to position [247, 0]
